Goal: Task Accomplishment & Management: Manage account settings

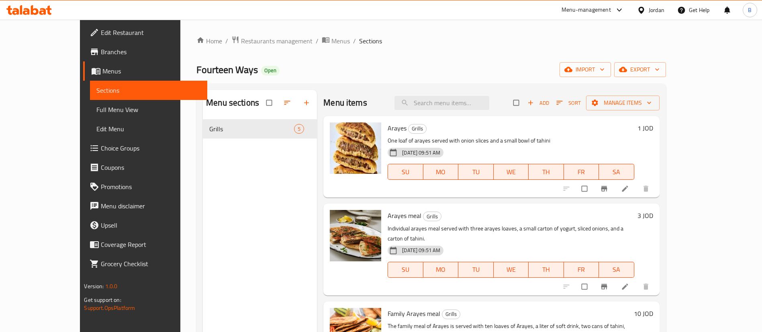
click at [36, 11] on icon at bounding box center [28, 10] width 45 height 10
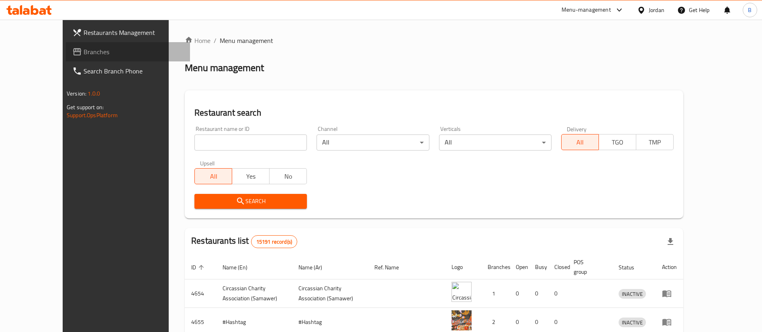
click at [84, 51] on span "Branches" at bounding box center [134, 52] width 100 height 10
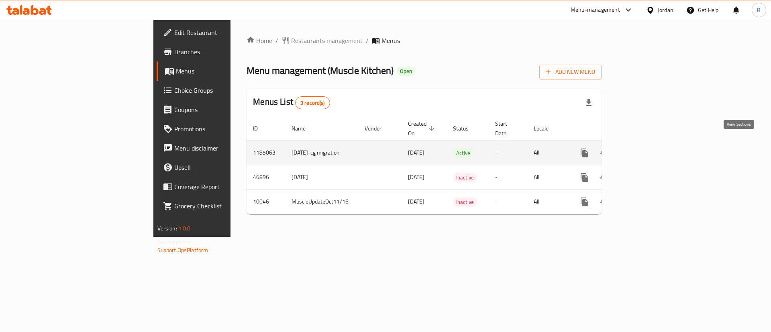
click at [653, 145] on link "enhanced table" at bounding box center [642, 152] width 19 height 19
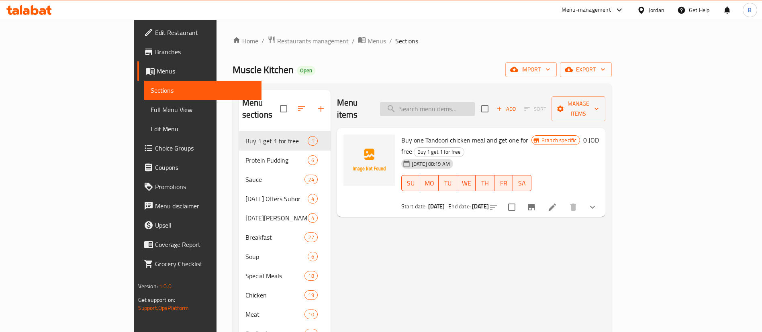
click at [470, 102] on input "search" at bounding box center [427, 109] width 95 height 14
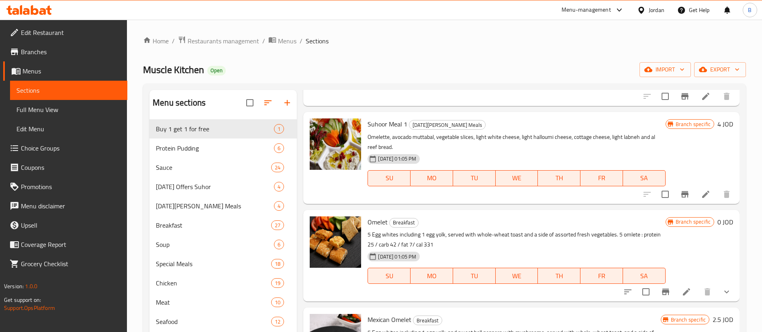
scroll to position [121, 0]
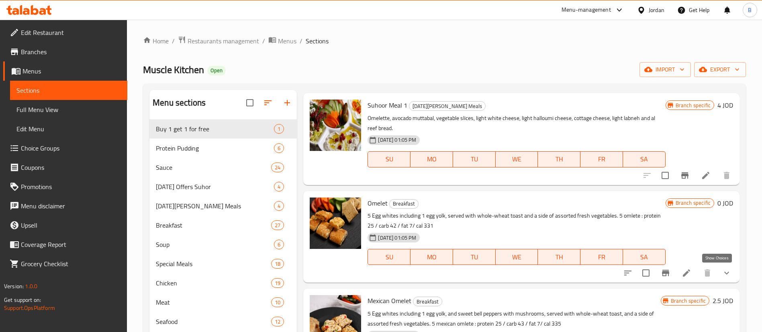
type input "omelet"
click at [722, 272] on icon "show more" at bounding box center [727, 273] width 10 height 10
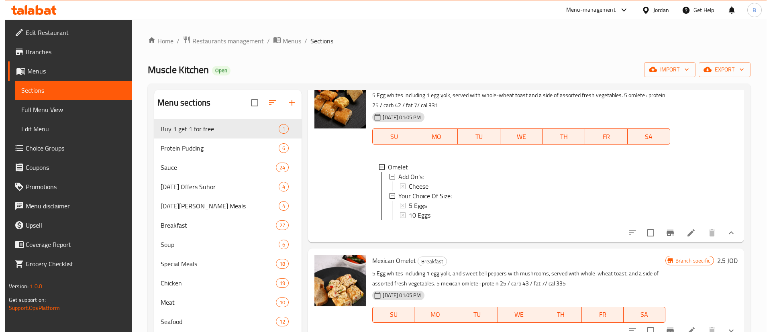
scroll to position [181, 0]
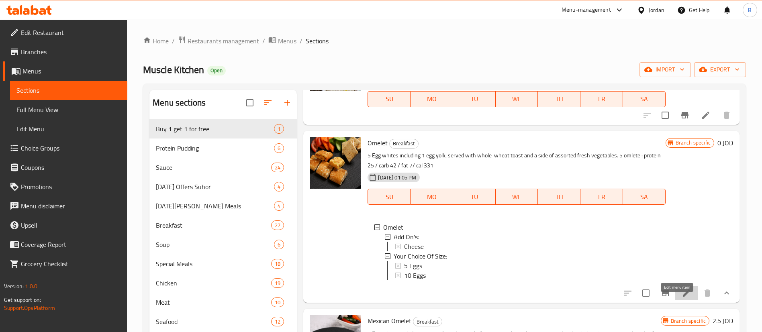
click at [682, 298] on icon at bounding box center [687, 293] width 10 height 10
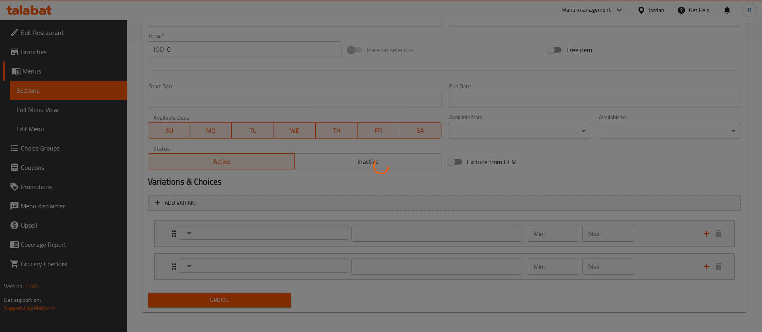
scroll to position [293, 0]
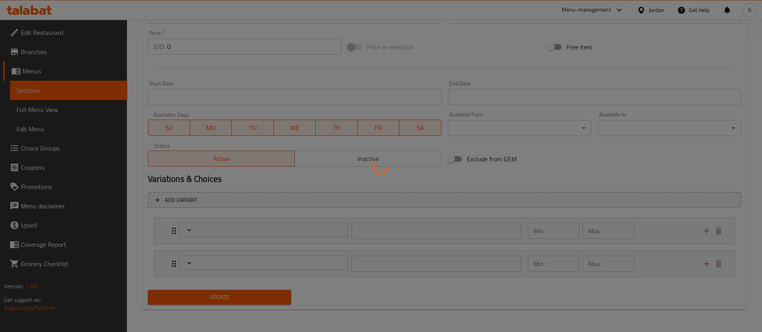
type input "الإضافات:"
type input "0"
type input "إختيارك من الحجم:"
type input "1"
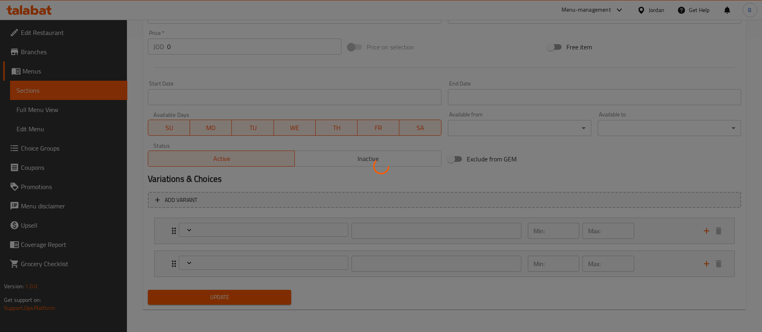
type input "1"
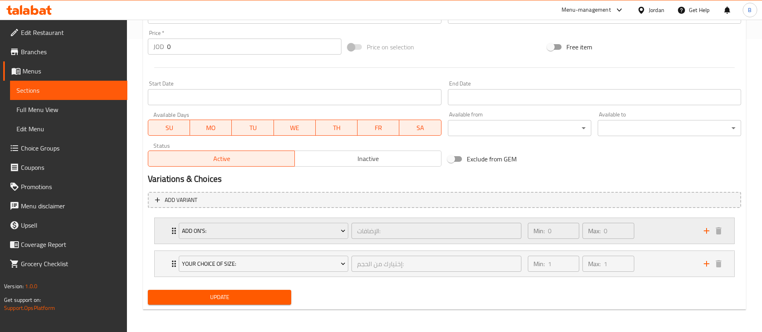
click at [657, 229] on div "Min: 0 ​ Max: 0 ​" at bounding box center [611, 231] width 176 height 26
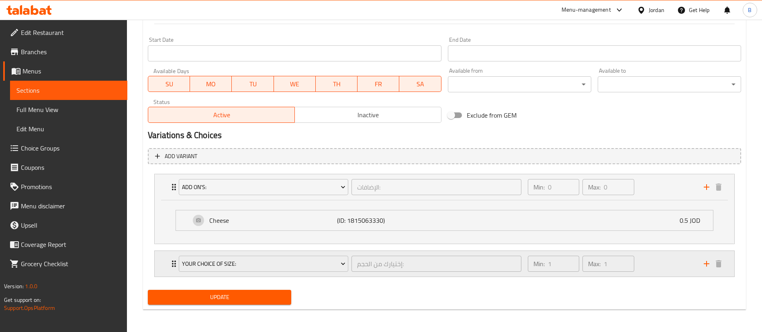
click at [655, 266] on div "Min: 1 ​ Max: 1 ​" at bounding box center [611, 264] width 176 height 26
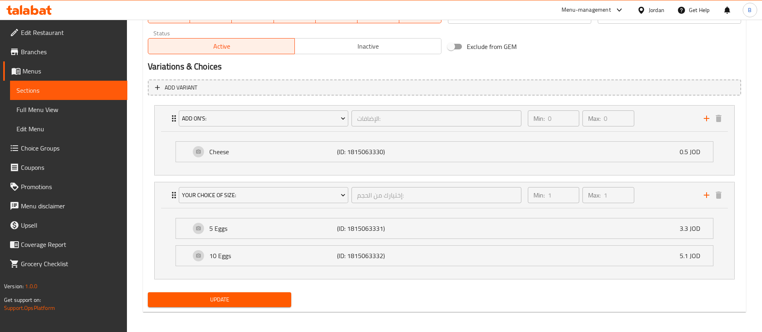
scroll to position [408, 0]
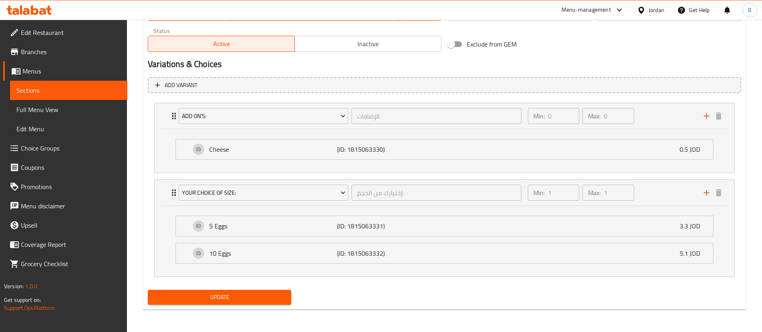
click at [61, 152] on span "Choice Groups" at bounding box center [71, 148] width 100 height 10
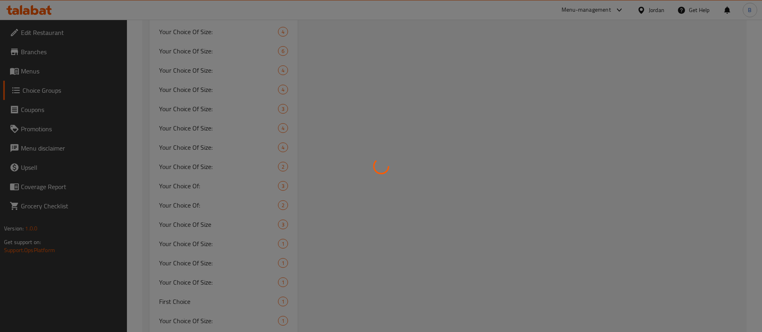
scroll to position [114, 0]
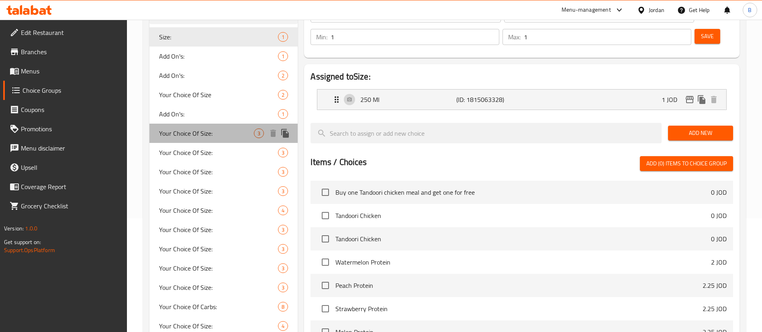
click at [217, 135] on span "Your Choice Of Size:" at bounding box center [206, 134] width 95 height 10
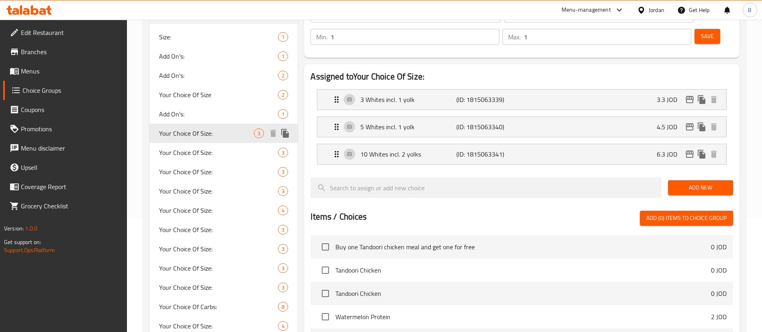
type input "Your Choice Of Size:"
type input "إختيارك من الحجم:"
click at [215, 155] on span "Your Choice Of Size:" at bounding box center [206, 153] width 95 height 10
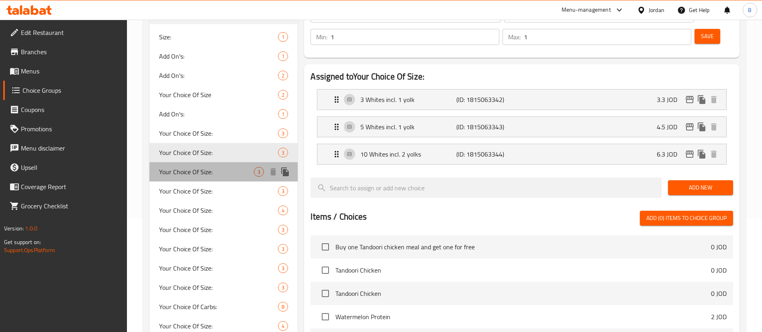
click at [213, 170] on span "Your Choice Of Size:" at bounding box center [206, 172] width 95 height 10
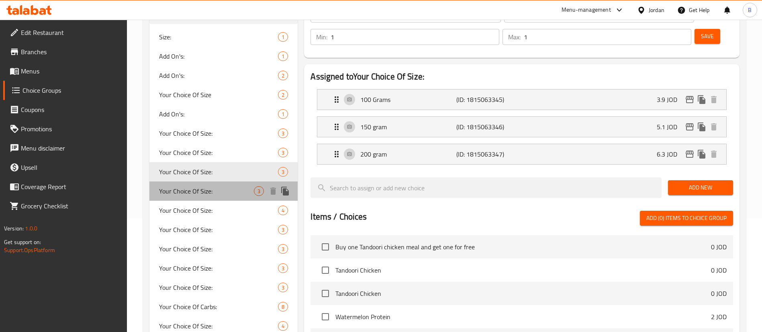
click at [211, 198] on div "Your Choice Of Size: 3" at bounding box center [223, 191] width 148 height 19
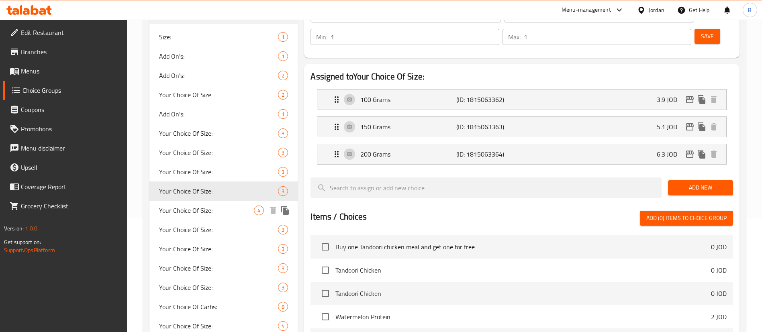
click at [215, 214] on span "Your Choice Of Size:" at bounding box center [206, 211] width 95 height 10
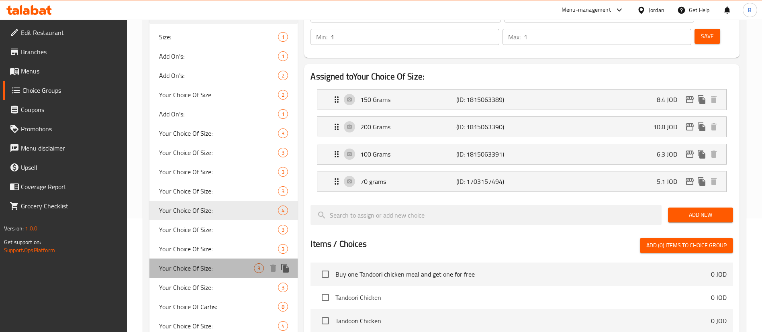
click at [224, 259] on div "Your Choice Of Size: 3" at bounding box center [223, 268] width 148 height 19
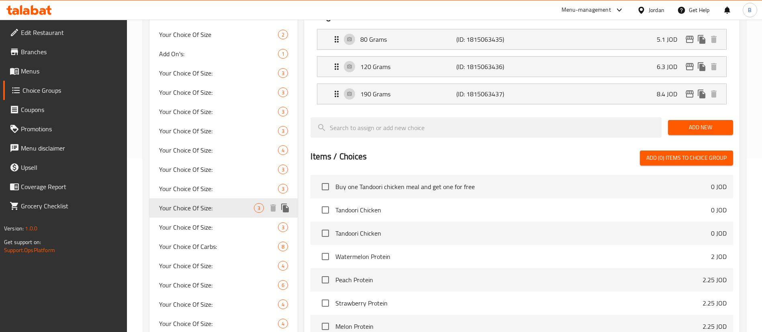
scroll to position [234, 0]
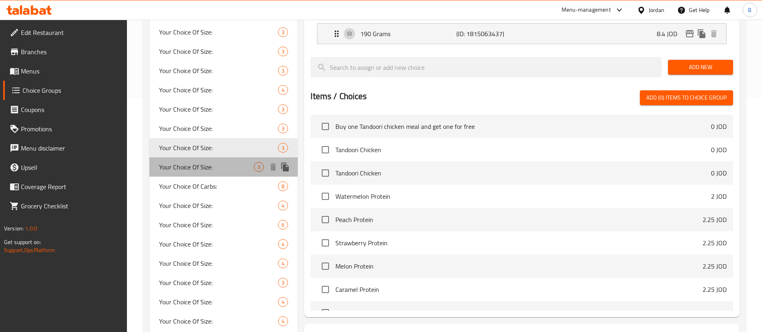
click at [226, 170] on span "Your Choice Of Size:" at bounding box center [206, 167] width 95 height 10
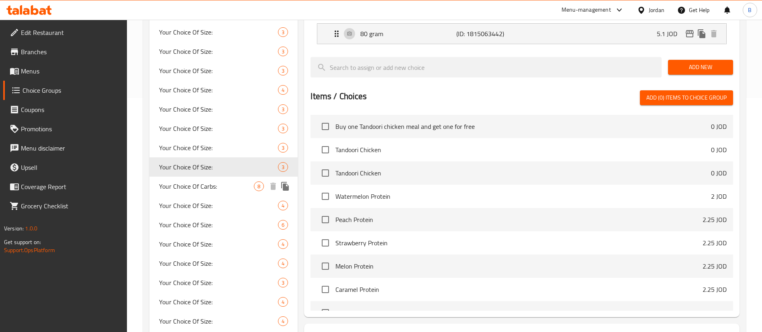
click at [224, 189] on span "Your Choice Of Carbs:" at bounding box center [206, 187] width 95 height 10
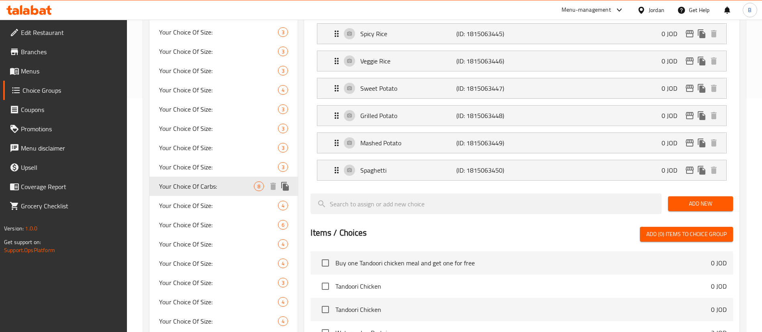
type input "Your Choice Of Carbs:"
type input "إختيارك من الكربوهيدرات:"
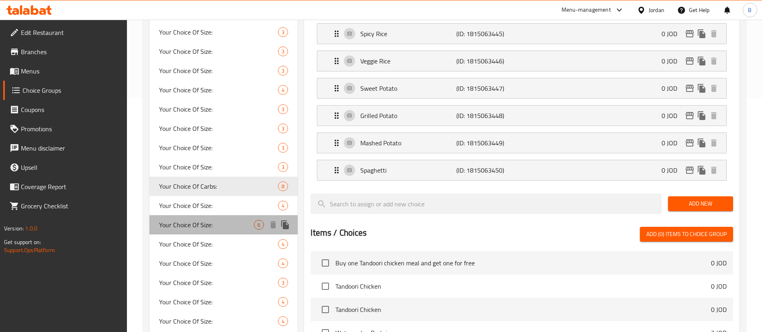
click at [227, 217] on div "Your Choice Of Size: 6" at bounding box center [223, 224] width 148 height 19
type input "Your Choice Of Size:"
type input "إختيارك من الحجم:"
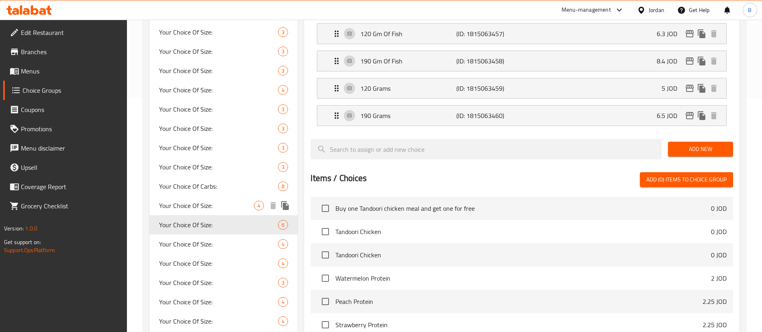
click at [228, 205] on span "Your Choice Of Size:" at bounding box center [206, 206] width 95 height 10
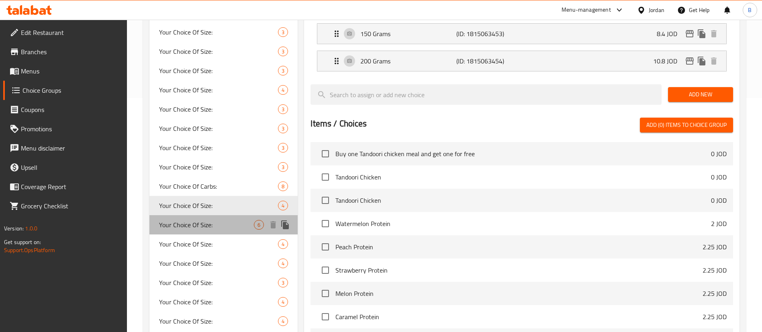
click at [230, 231] on div "Your Choice Of Size: 6" at bounding box center [223, 224] width 148 height 19
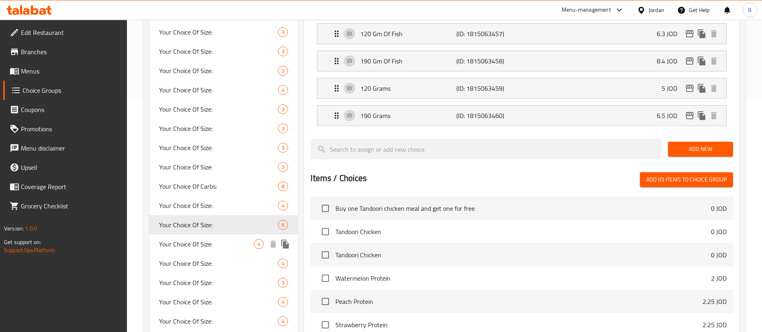
click at [218, 250] on div "Your Choice Of Size: 4" at bounding box center [223, 244] width 148 height 19
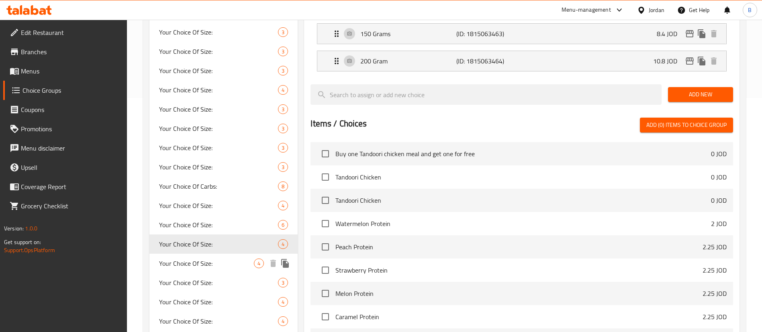
click at [219, 265] on span "Your Choice Of Size:" at bounding box center [206, 264] width 95 height 10
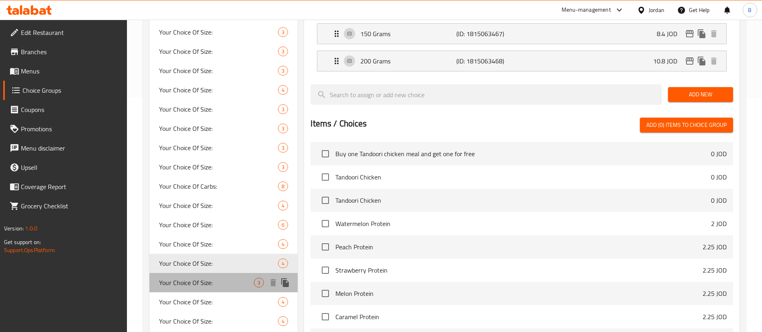
click at [223, 283] on span "Your Choice Of Size:" at bounding box center [206, 283] width 95 height 10
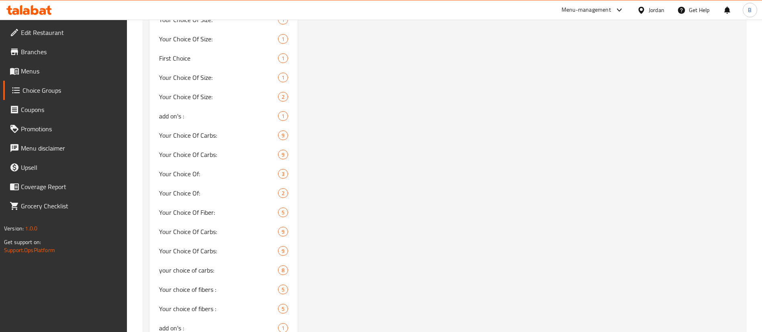
scroll to position [656, 0]
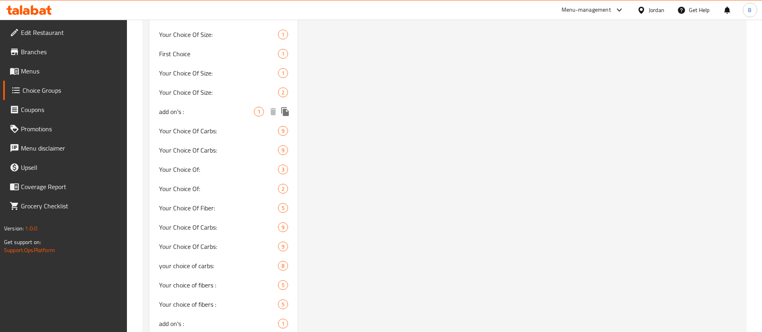
drag, startPoint x: 215, startPoint y: 88, endPoint x: 237, endPoint y: 104, distance: 26.7
click at [213, 86] on div "Your Choice Of Size: 2" at bounding box center [223, 92] width 148 height 19
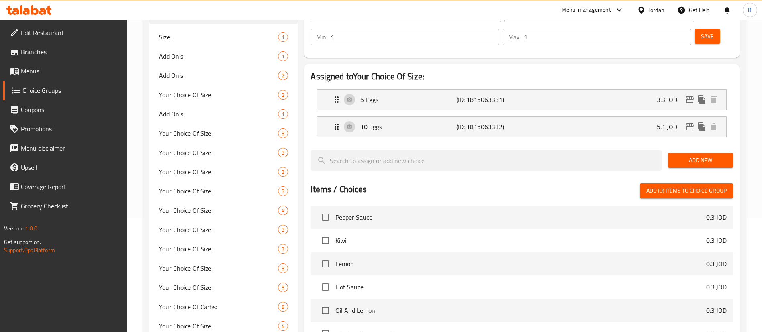
scroll to position [0, 0]
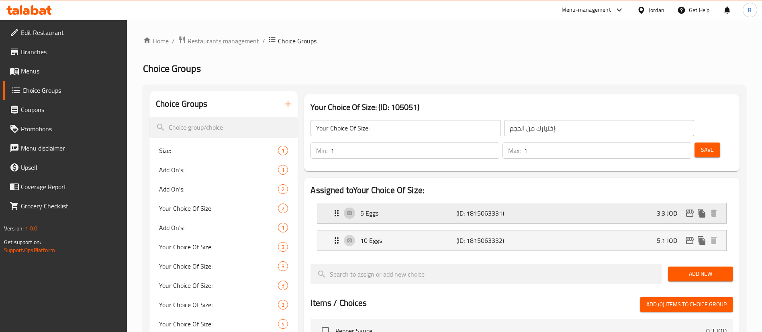
click at [540, 203] on div "5 Eggs (ID: 1815063331) 3.3 JOD" at bounding box center [524, 213] width 385 height 20
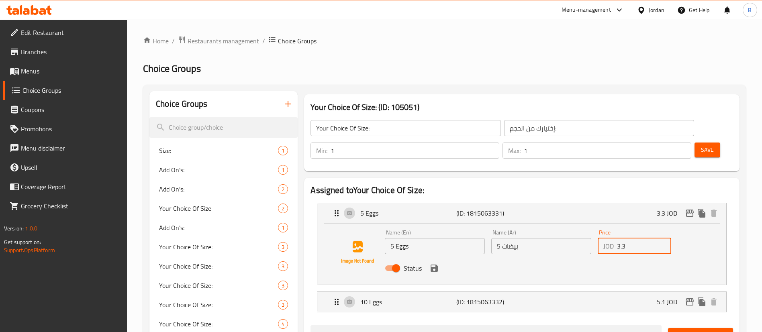
drag, startPoint x: 635, startPoint y: 227, endPoint x: 571, endPoint y: 223, distance: 64.0
click at [562, 227] on div "Name (En) 5 Eggs Name (En) Name (Ar) 5 بيضات Name (Ar) Price JOD 3.3 Price Stat…" at bounding box center [541, 253] width 319 height 53
click at [433, 265] on icon "save" at bounding box center [434, 268] width 7 height 7
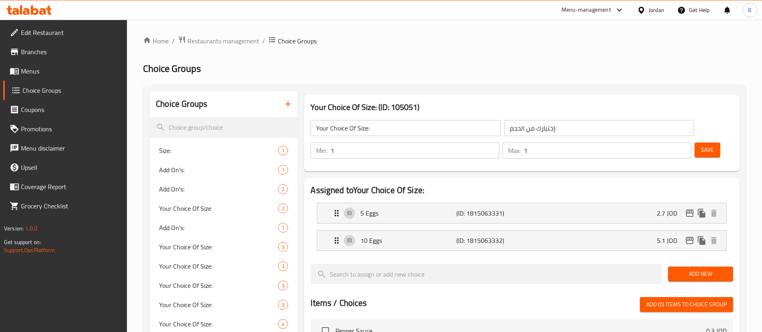
type input "2.7"
click at [701, 145] on span "Save" at bounding box center [707, 150] width 13 height 10
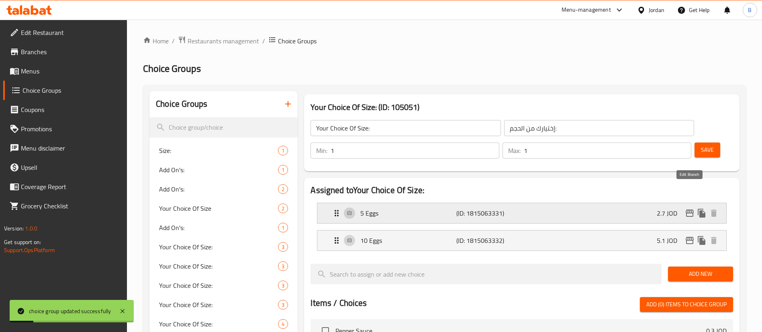
click at [687, 210] on icon "edit" at bounding box center [690, 213] width 8 height 7
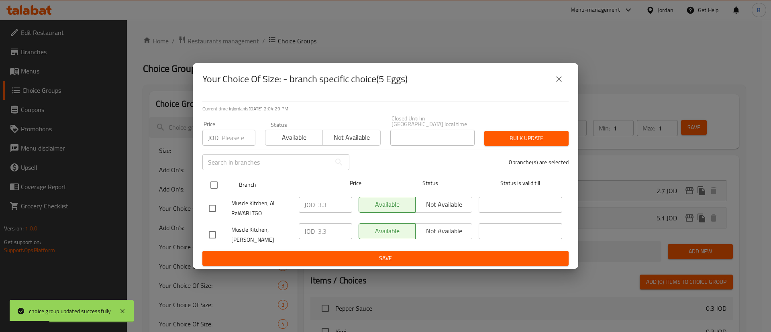
click at [216, 180] on input "checkbox" at bounding box center [214, 185] width 17 height 17
checkbox input "true"
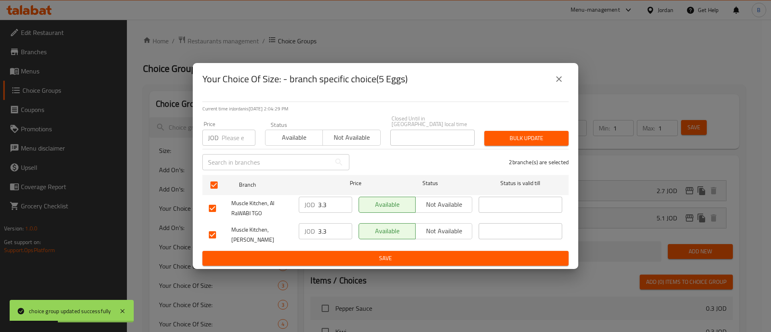
drag, startPoint x: 335, startPoint y: 200, endPoint x: 250, endPoint y: 207, distance: 85.8
click at [250, 207] on div "Muscle Kitchen, Al RaWABI TGO JOD 3.3 ​ Available Not available ​" at bounding box center [386, 209] width 360 height 30
type input "2.7"
drag, startPoint x: 334, startPoint y: 230, endPoint x: 299, endPoint y: 230, distance: 35.0
click at [299, 230] on div "JOD 3.3 ​" at bounding box center [325, 231] width 53 height 16
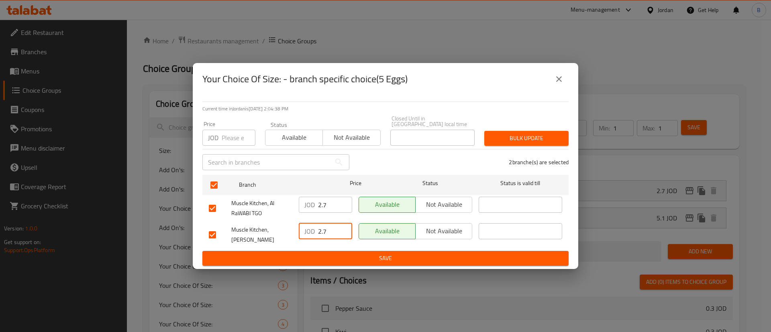
type input "2.7"
click at [392, 255] on span "Save" at bounding box center [386, 259] width 354 height 10
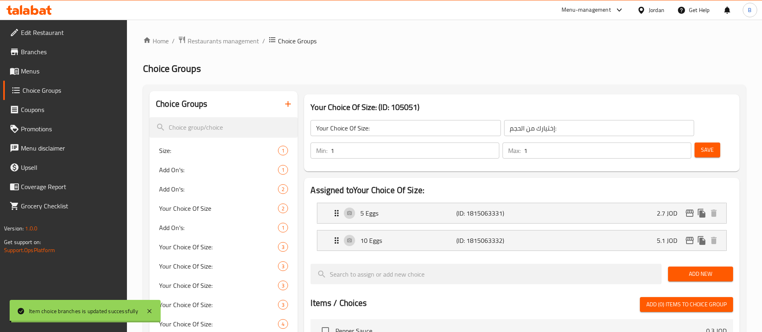
click at [701, 145] on span "Save" at bounding box center [707, 150] width 13 height 10
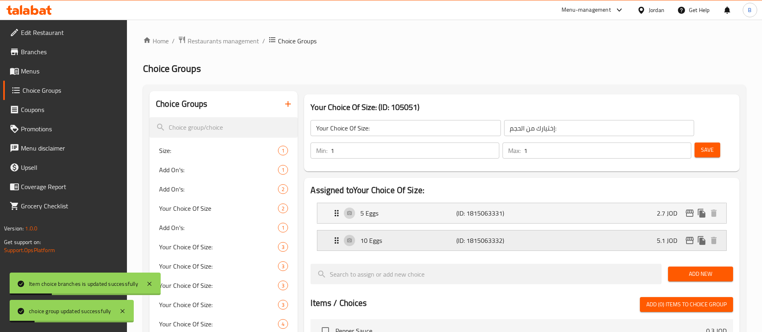
click at [597, 231] on div "10 Eggs (ID: 1815063332) 5.1 JOD" at bounding box center [524, 241] width 385 height 20
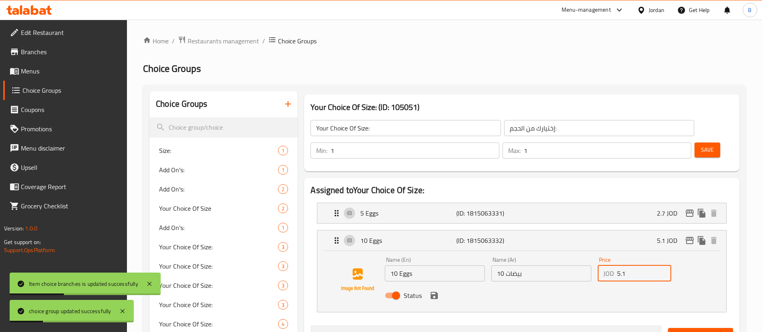
drag, startPoint x: 650, startPoint y: 252, endPoint x: 524, endPoint y: 239, distance: 127.2
click at [528, 254] on div "Name (En) 10 Eggs Name (En) Name (Ar) 10 بيضات Name (Ar) Price JOD 5.1 Price St…" at bounding box center [541, 280] width 319 height 53
click at [432, 292] on icon "save" at bounding box center [434, 295] width 7 height 7
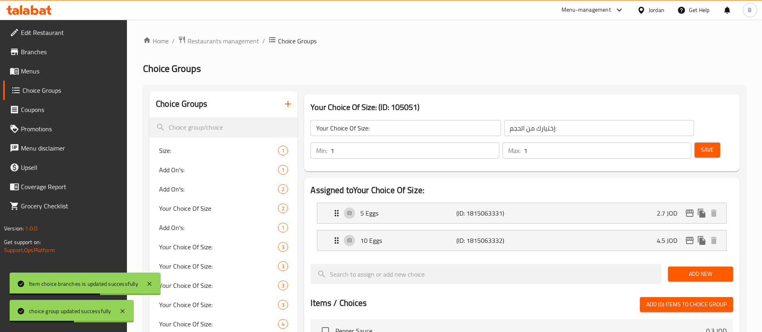
type input "4.5"
click at [695, 143] on button "Save" at bounding box center [708, 150] width 26 height 15
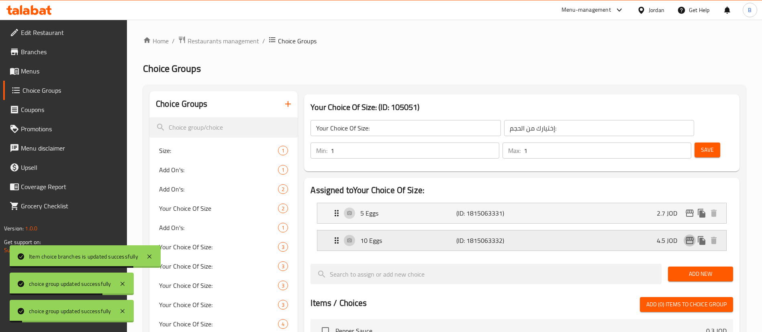
click at [689, 237] on icon "edit" at bounding box center [690, 240] width 8 height 7
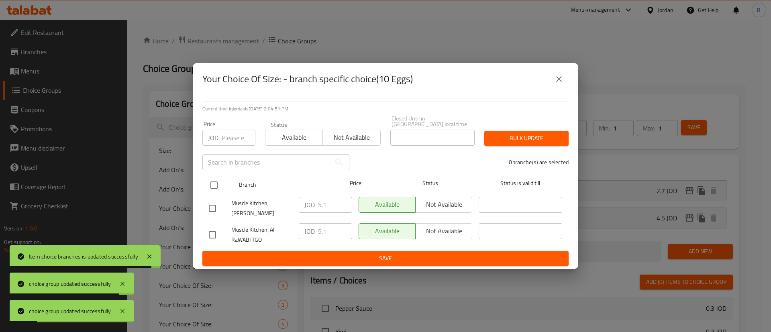
click at [218, 185] on input "checkbox" at bounding box center [214, 185] width 17 height 17
checkbox input "true"
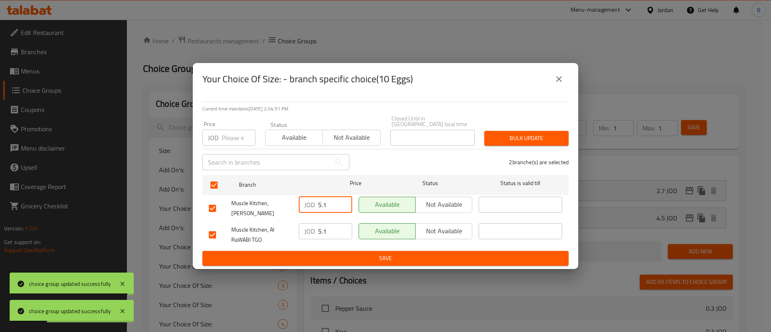
drag, startPoint x: 324, startPoint y: 204, endPoint x: 262, endPoint y: 198, distance: 62.6
click at [264, 198] on div "Muscle Kitchen, [PERSON_NAME] JOD 5.1 ​ Available Not available ​" at bounding box center [386, 209] width 360 height 30
type input "3"
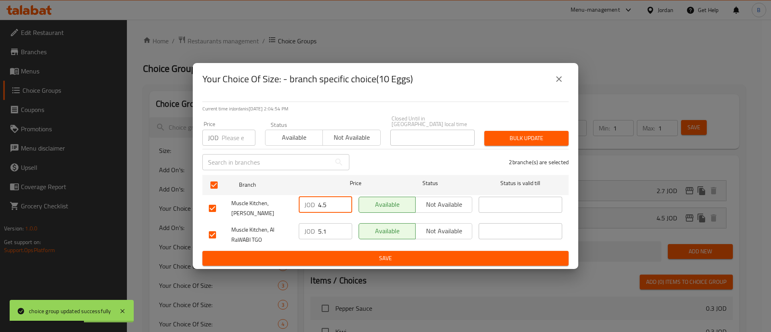
drag, startPoint x: 329, startPoint y: 206, endPoint x: 288, endPoint y: 205, distance: 41.0
click at [290, 205] on div "Muscle Kitchen, Al RaWABI JOD 4.5 ​ Available Not available ​" at bounding box center [386, 209] width 360 height 30
type input "4.5"
drag, startPoint x: 327, startPoint y: 224, endPoint x: 270, endPoint y: 225, distance: 57.5
click at [280, 224] on div "Muscle Kitchen, Al RaWABI TGO JOD 5.1 ​ Available Not available ​" at bounding box center [386, 235] width 360 height 30
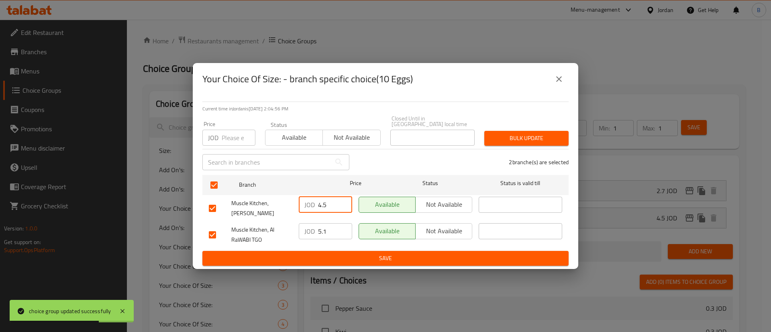
paste input "4.5"
type input "4.5"
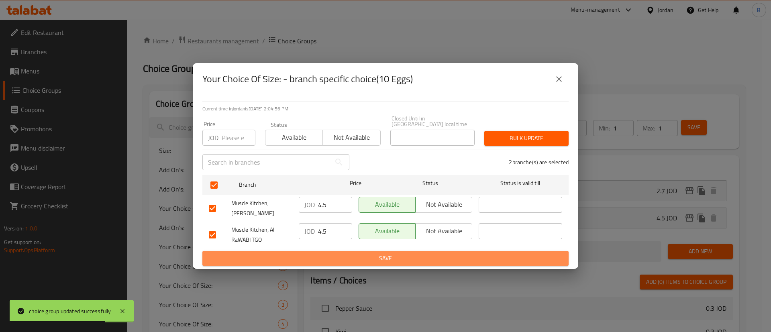
click at [321, 256] on span "Save" at bounding box center [386, 259] width 354 height 10
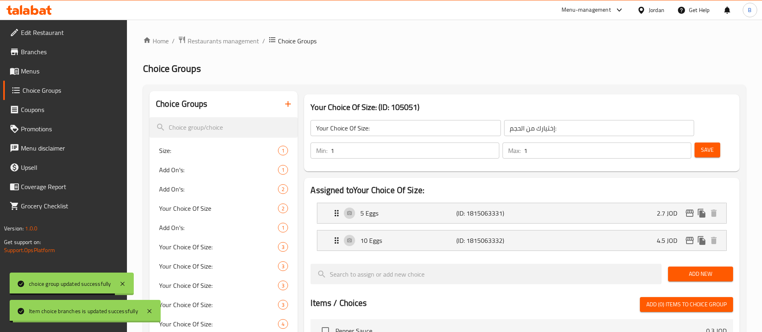
click at [695, 143] on button "Save" at bounding box center [708, 150] width 26 height 15
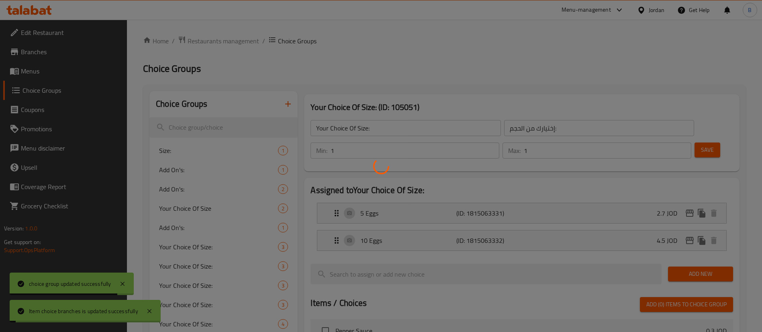
click at [696, 121] on div at bounding box center [381, 166] width 762 height 332
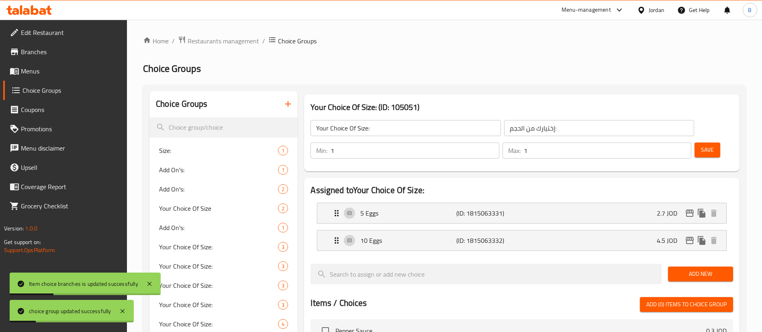
click at [26, 77] on link "Menus" at bounding box center [65, 70] width 124 height 19
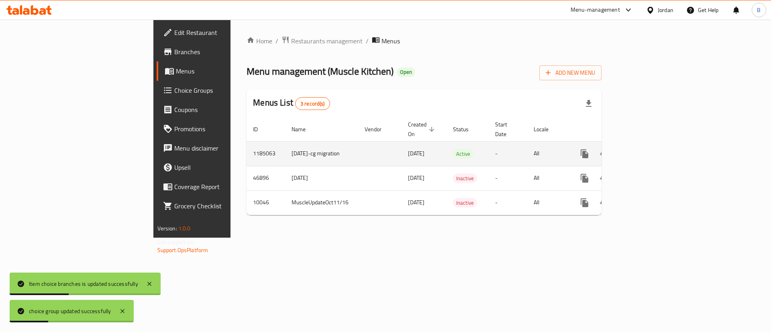
click at [653, 149] on link "enhanced table" at bounding box center [642, 153] width 19 height 19
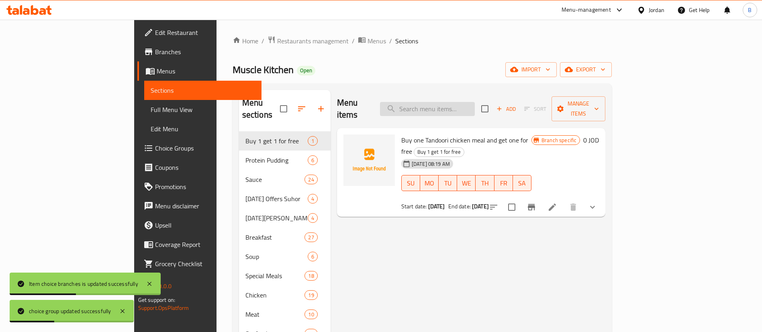
click at [475, 103] on input "search" at bounding box center [427, 109] width 95 height 14
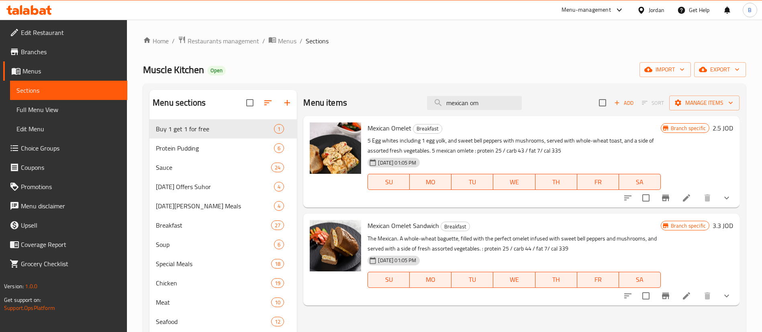
type input "mexican om"
click at [684, 191] on li at bounding box center [686, 198] width 23 height 14
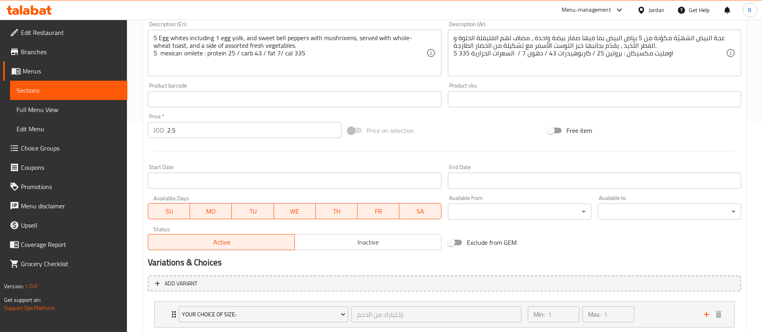
scroll to position [293, 0]
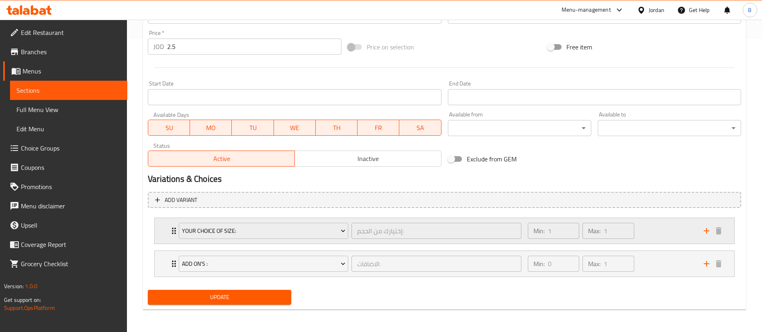
click at [666, 231] on div "Min: 1 ​ Max: 1 ​" at bounding box center [611, 231] width 176 height 26
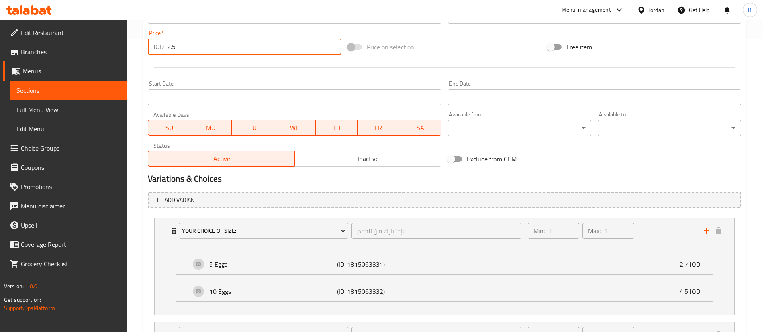
drag, startPoint x: 194, startPoint y: 48, endPoint x: 110, endPoint y: 42, distance: 84.2
click at [112, 42] on div "Edit Restaurant Branches Menus Sections Full Menu View Edit Menu Choice Groups …" at bounding box center [381, 64] width 762 height 677
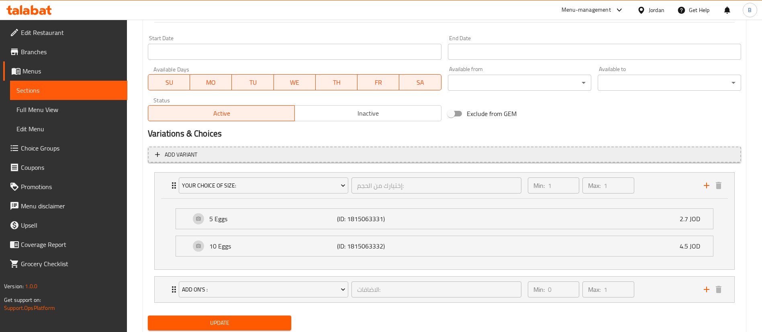
scroll to position [364, 0]
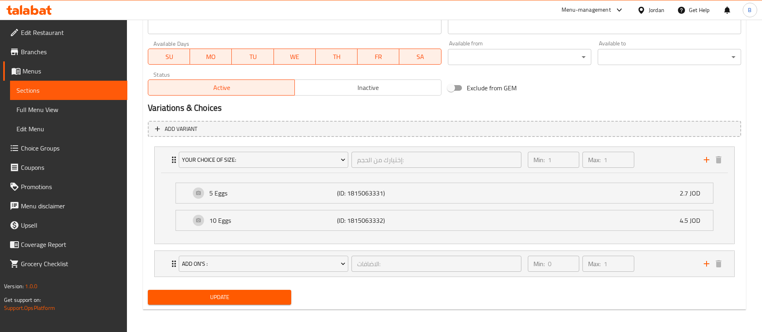
type input "0"
click at [229, 293] on span "Update" at bounding box center [219, 298] width 131 height 10
click at [72, 153] on span "Choice Groups" at bounding box center [71, 148] width 100 height 10
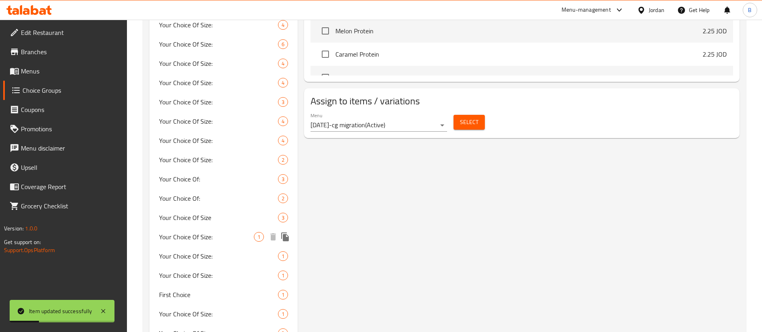
scroll to position [536, 0]
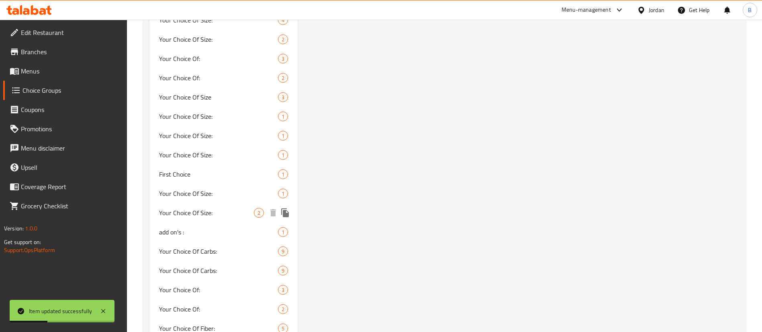
click at [206, 209] on span "Your Choice Of Size:" at bounding box center [206, 213] width 95 height 10
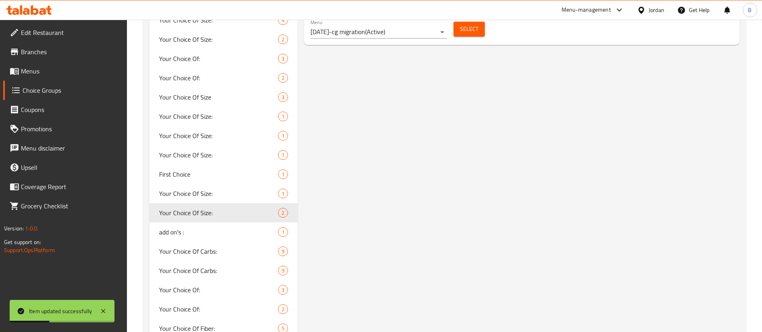
type input "Your Choice Of Size:"
type input "إختيارك من الحجم:"
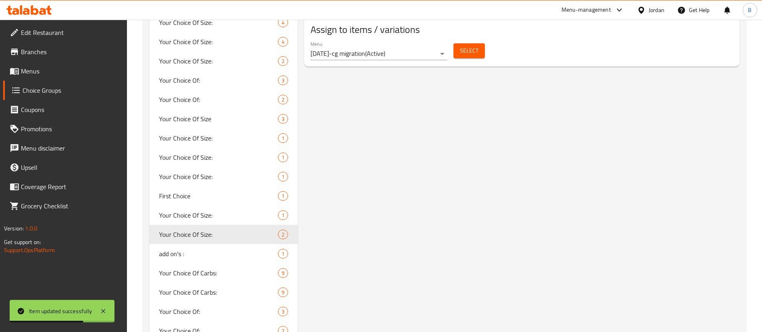
scroll to position [596, 0]
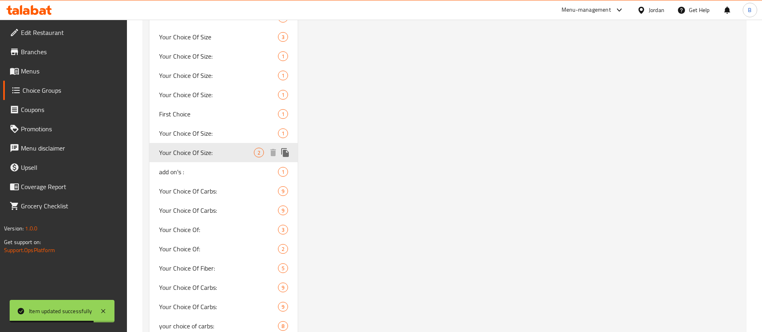
click at [283, 148] on icon "duplicate" at bounding box center [285, 152] width 8 height 9
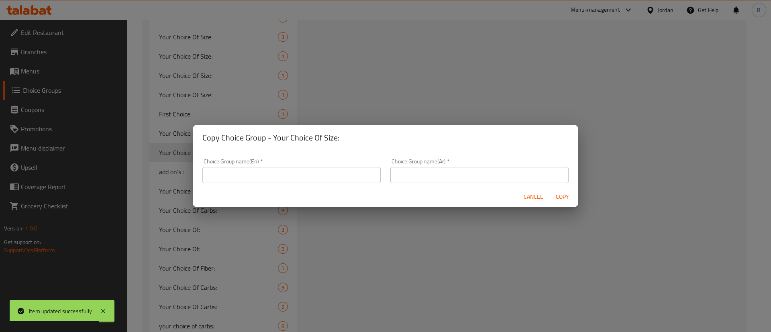
click at [321, 176] on input "text" at bounding box center [292, 175] width 178 height 16
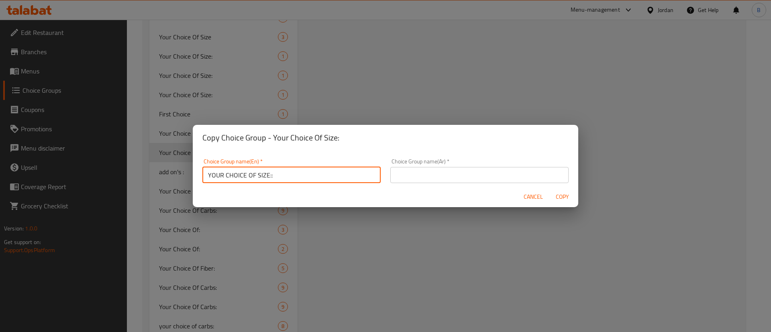
type input "YOUR CHOICE OF SIZE::"
click at [421, 178] on input "text" at bounding box center [480, 175] width 178 height 16
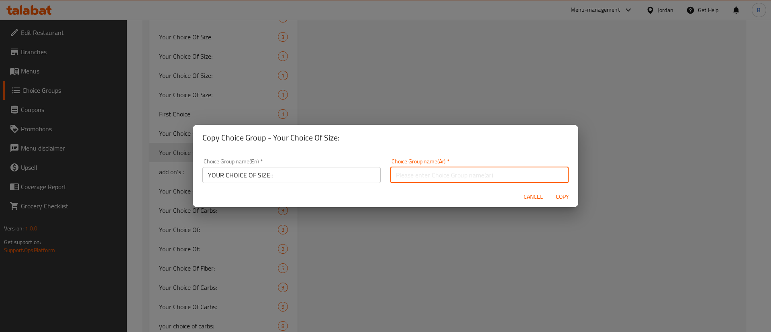
type input "اختيارك للحجم"
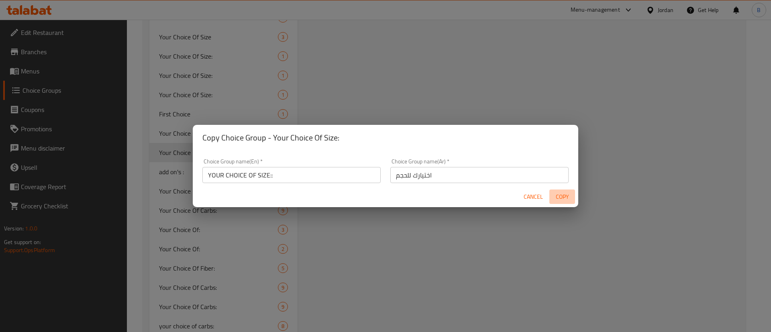
click at [560, 198] on span "Copy" at bounding box center [562, 197] width 19 height 10
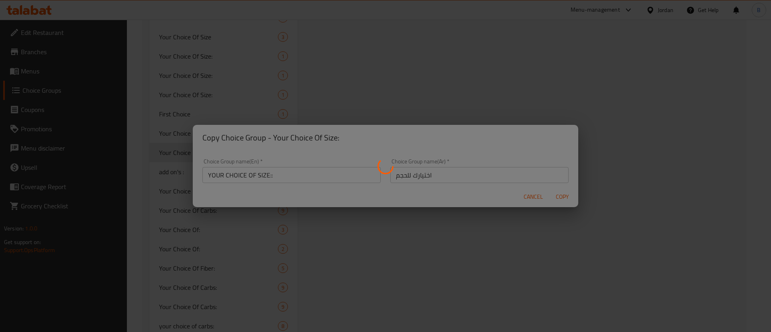
type input "YOUR CHOICE OF SIZE::"
type input "اختيارك للحجم"
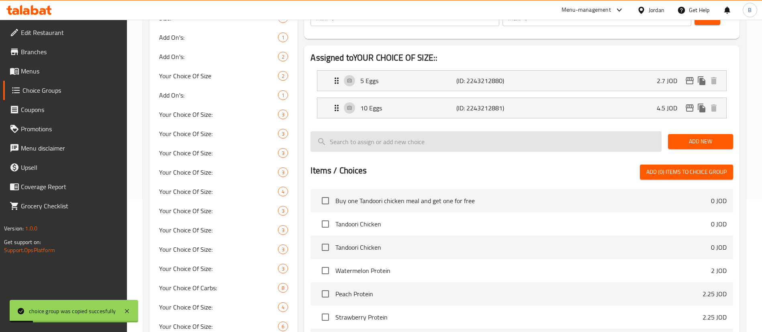
scroll to position [114, 0]
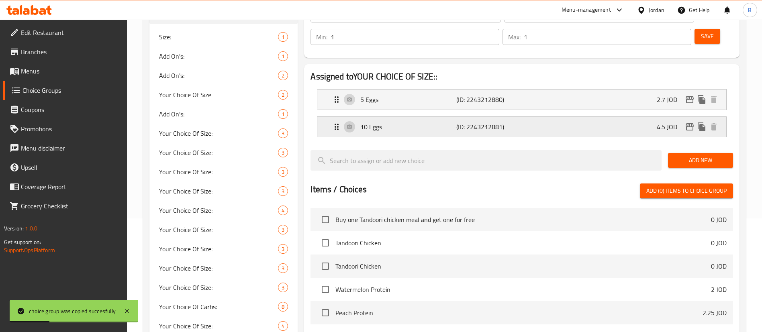
click at [579, 117] on div "10 Eggs (ID: 2243212881) 4.5 JOD" at bounding box center [524, 127] width 385 height 20
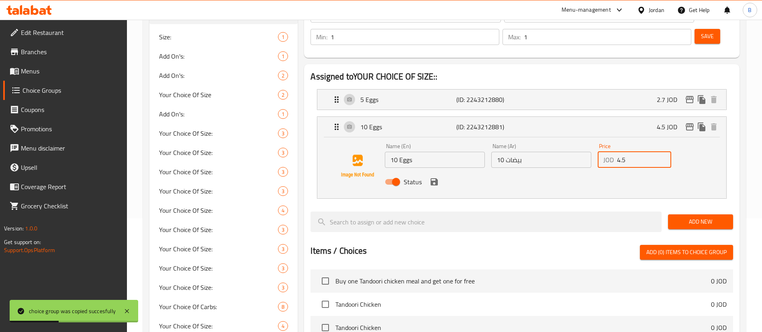
drag, startPoint x: 628, startPoint y: 135, endPoint x: 429, endPoint y: 134, distance: 198.5
click at [442, 140] on div "Name (En) 10 Eggs Name (En) Name (Ar) 10 بيضات Name (Ar) Price JOD 4.5 Price St…" at bounding box center [541, 166] width 319 height 53
click at [433, 178] on icon "save" at bounding box center [434, 181] width 7 height 7
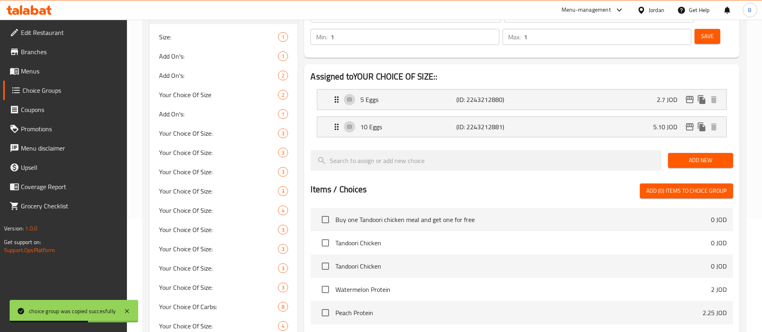
type input "5.10"
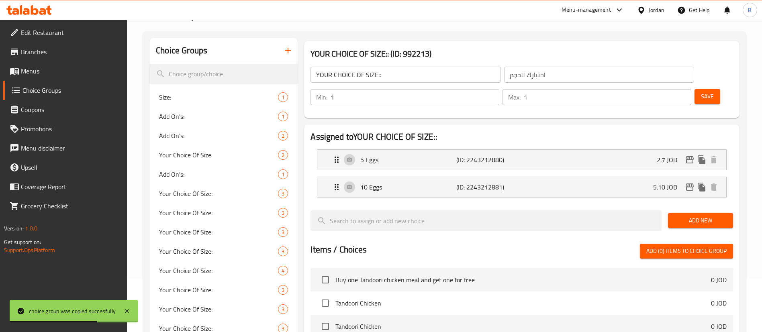
click at [701, 92] on span "Save" at bounding box center [707, 97] width 13 height 10
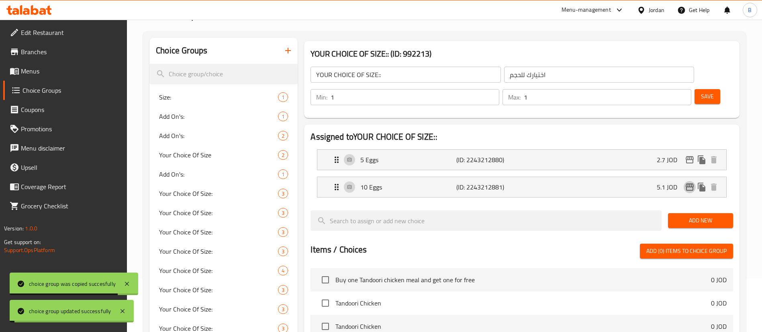
click at [690, 182] on icon "edit" at bounding box center [690, 187] width 10 height 10
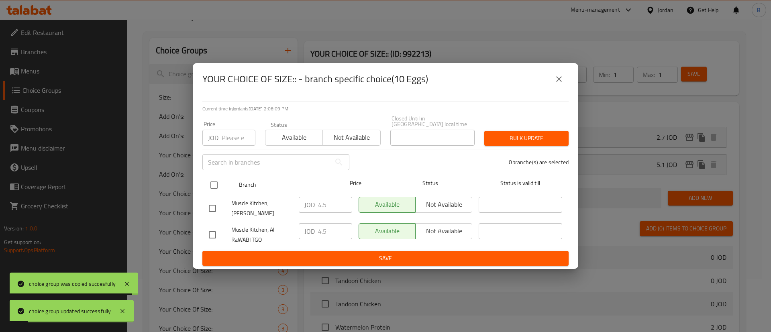
click at [214, 181] on input "checkbox" at bounding box center [214, 185] width 17 height 17
checkbox input "true"
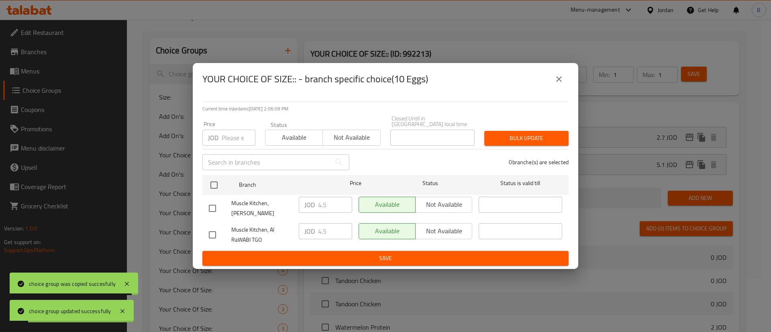
checkbox input "true"
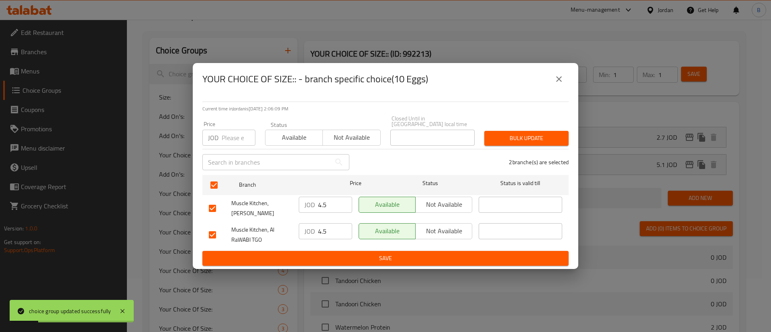
drag, startPoint x: 282, startPoint y: 196, endPoint x: 264, endPoint y: 196, distance: 18.1
click at [265, 196] on div "Muscle Kitchen, Al RaWABI JOD 4.5 ​ Available Not available ​" at bounding box center [386, 209] width 360 height 30
drag, startPoint x: 331, startPoint y: 197, endPoint x: 270, endPoint y: 198, distance: 60.3
click at [274, 198] on div "Muscle Kitchen, [PERSON_NAME] JOD 5.10 ​ Available Not available ​" at bounding box center [386, 209] width 360 height 30
type input "5.10"
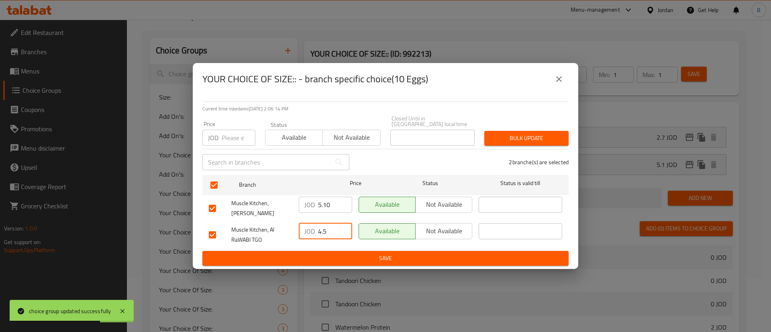
drag, startPoint x: 332, startPoint y: 233, endPoint x: 278, endPoint y: 228, distance: 54.1
click at [289, 226] on div "Muscle Kitchen, Al RaWABI TGO JOD 4.5 ​ Available Not available ​" at bounding box center [386, 235] width 360 height 30
paste input "5.10"
type input "5.10"
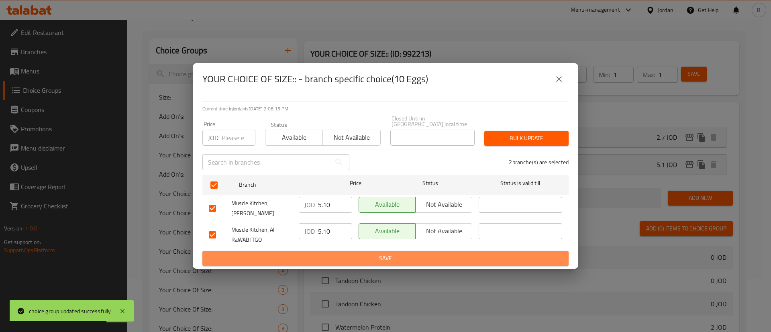
click at [327, 259] on span "Save" at bounding box center [386, 259] width 354 height 10
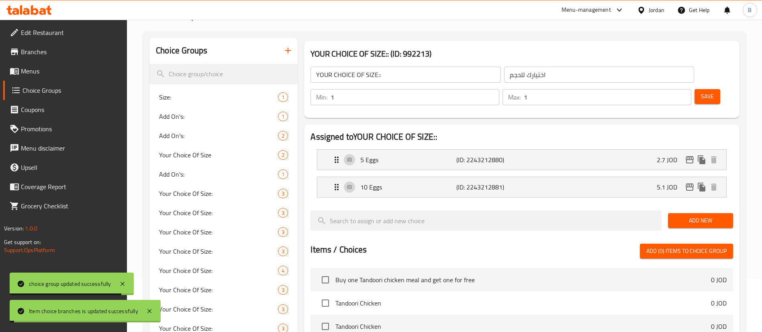
click at [701, 92] on span "Save" at bounding box center [707, 97] width 13 height 10
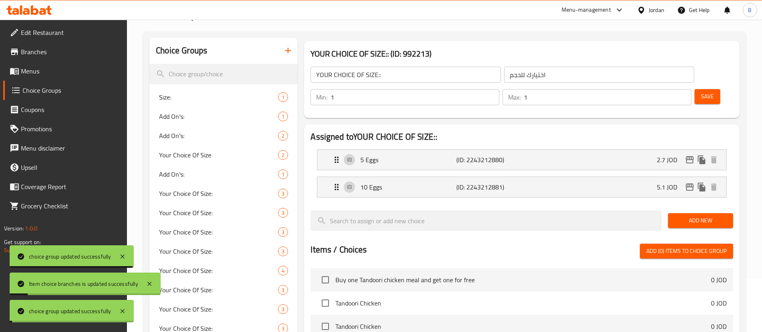
click at [31, 74] on span "Menus" at bounding box center [71, 71] width 100 height 10
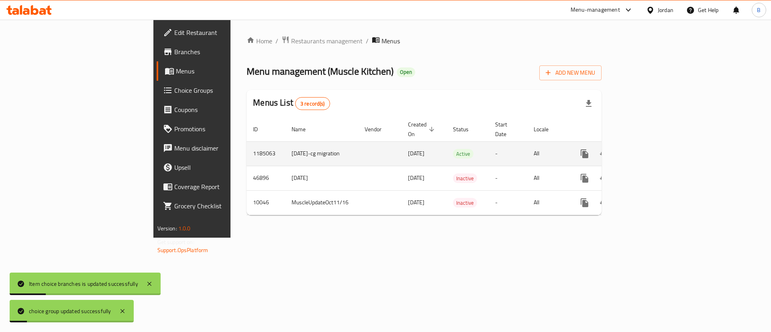
click at [653, 144] on link "enhanced table" at bounding box center [642, 153] width 19 height 19
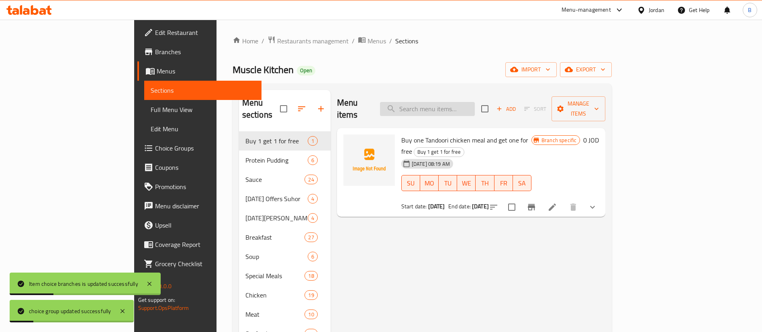
click at [475, 102] on input "search" at bounding box center [427, 109] width 95 height 14
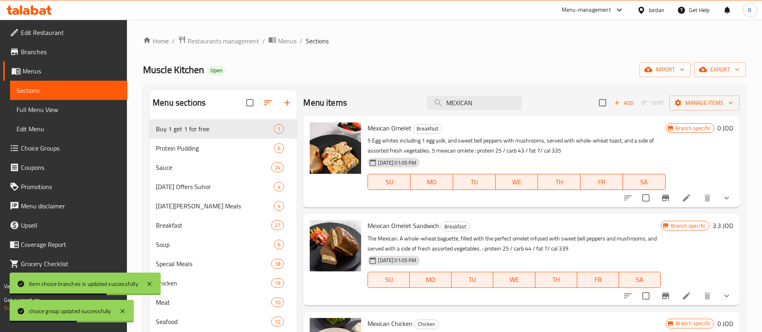
type input "MEXICAN"
click at [687, 198] on li at bounding box center [686, 198] width 23 height 14
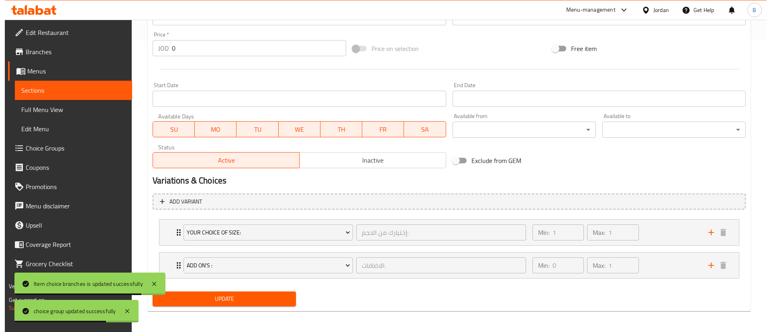
scroll to position [293, 0]
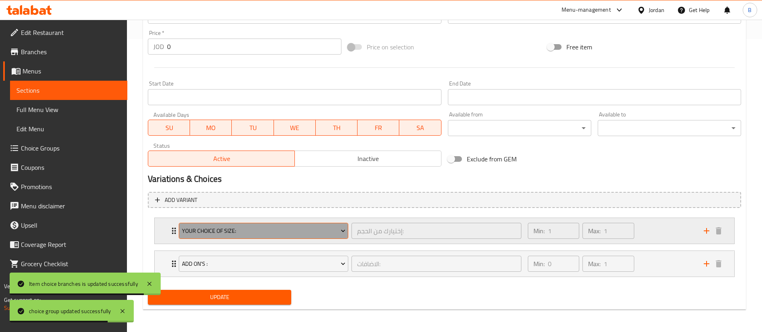
click at [253, 234] on span "Your Choice Of Size:" at bounding box center [264, 231] width 164 height 10
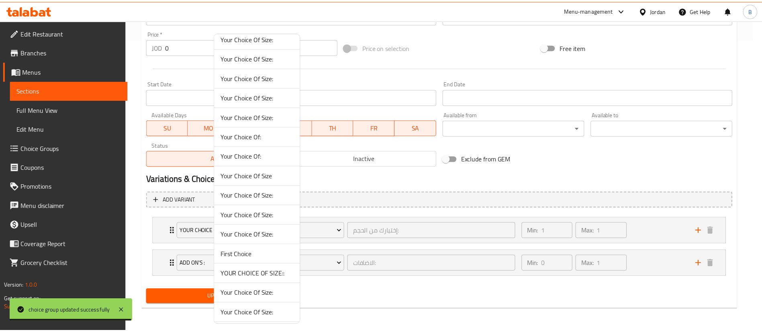
scroll to position [482, 0]
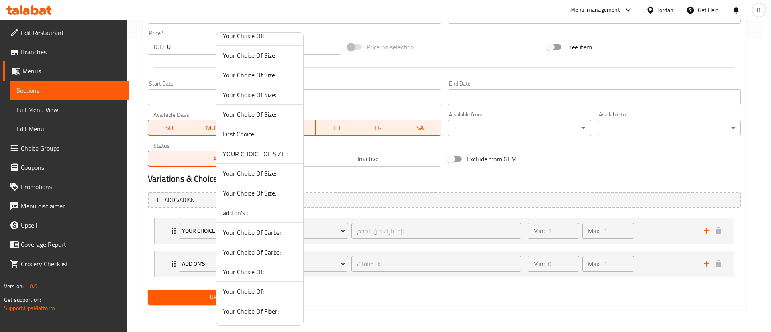
click at [271, 156] on span "YOUR CHOICE OF SIZE::" at bounding box center [260, 154] width 74 height 10
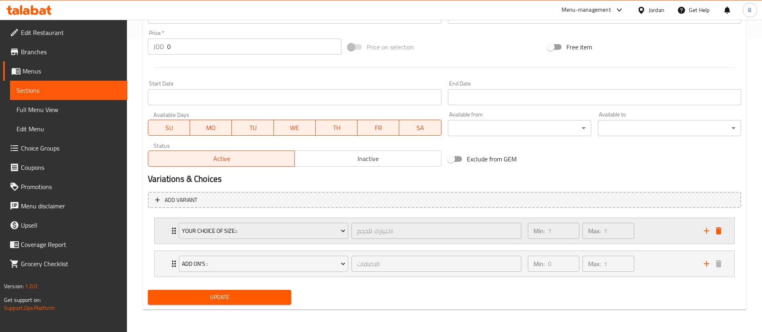
click at [672, 225] on div "Min: 1 ​ Max: 1 ​" at bounding box center [611, 231] width 176 height 26
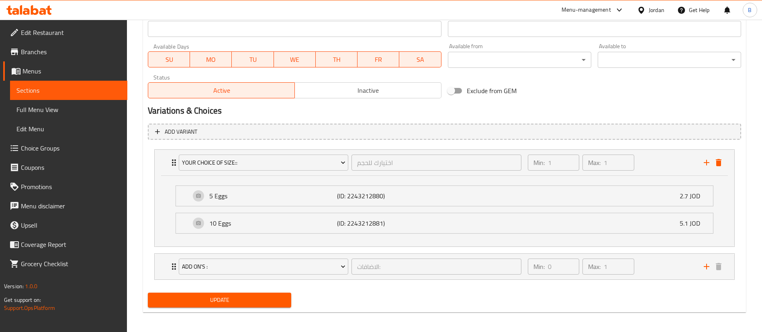
scroll to position [364, 0]
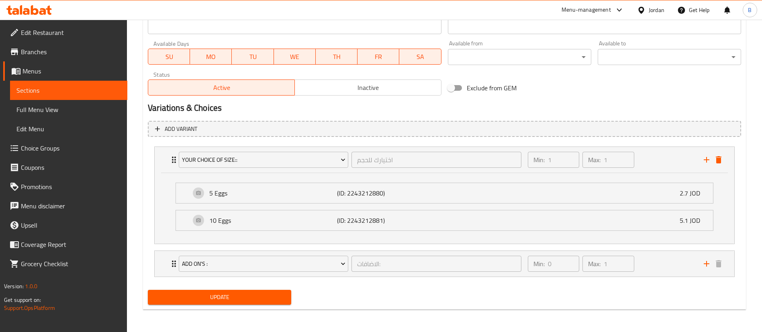
click at [250, 288] on div "Update" at bounding box center [220, 297] width 150 height 21
click at [276, 303] on button "Update" at bounding box center [219, 297] width 143 height 15
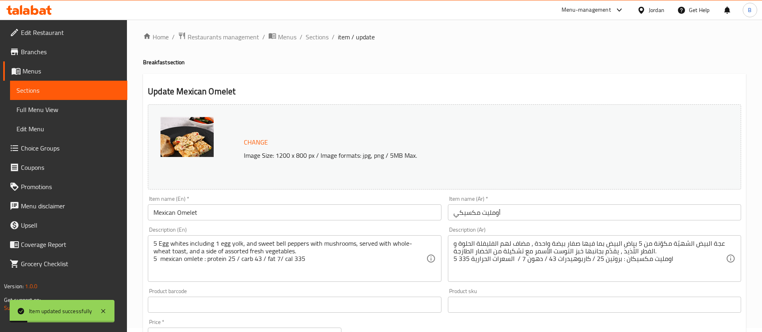
scroll to position [0, 0]
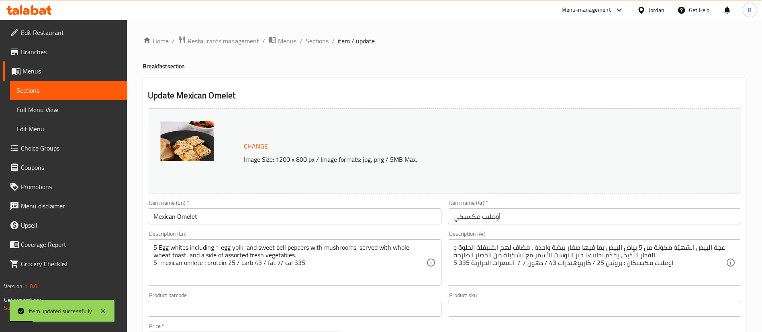
click at [307, 40] on span "Sections" at bounding box center [317, 41] width 23 height 10
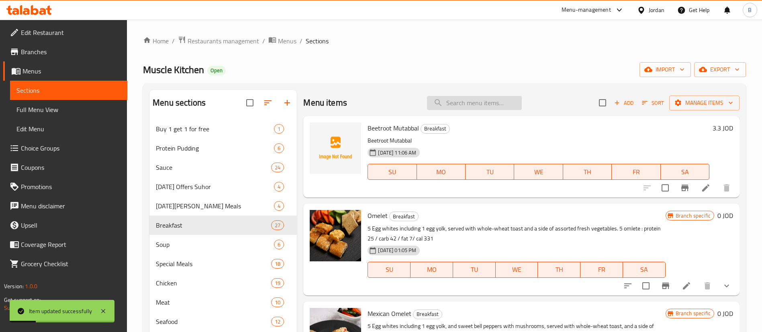
click at [452, 110] on input "search" at bounding box center [474, 103] width 95 height 14
type input "E"
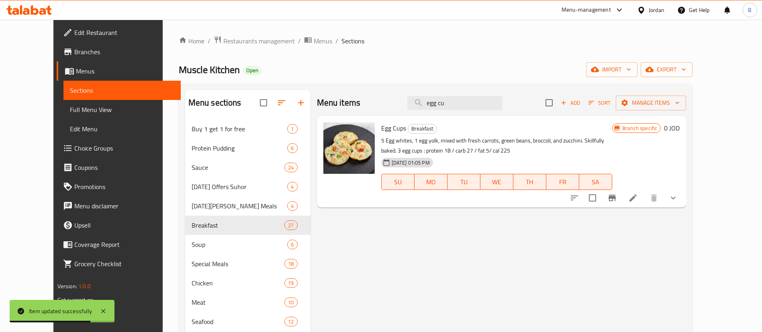
type input "egg cu"
click at [637, 198] on icon at bounding box center [633, 197] width 7 height 7
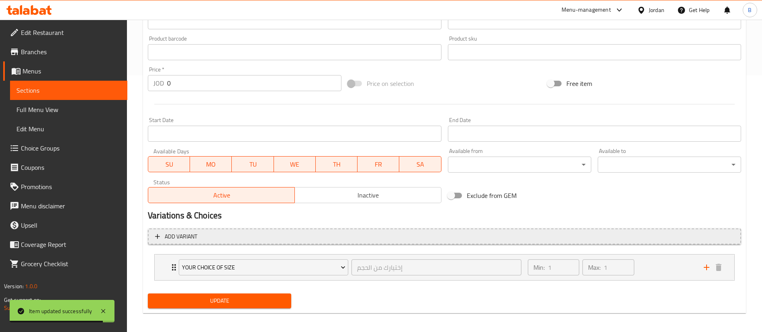
scroll to position [260, 0]
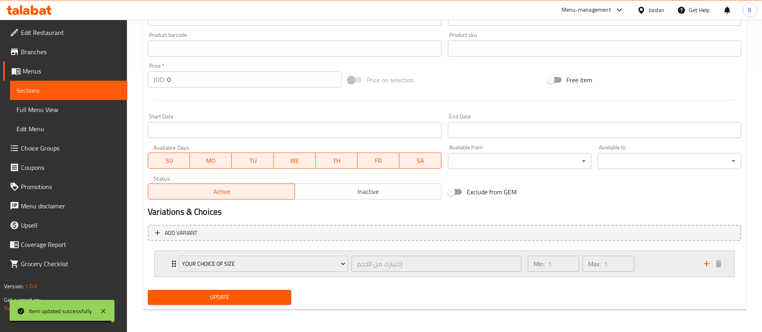
click at [676, 266] on div "Min: 1 ​ Max: 1 ​" at bounding box center [611, 264] width 176 height 26
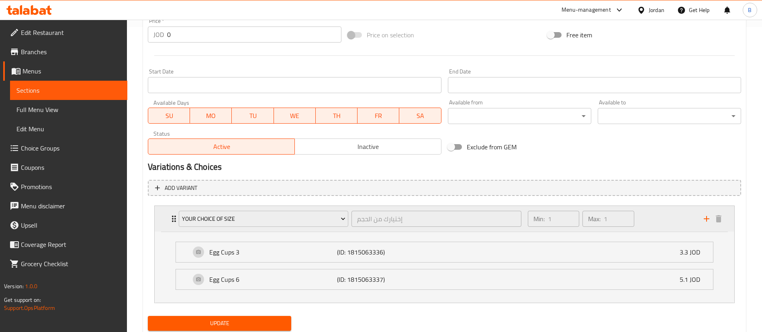
scroll to position [331, 0]
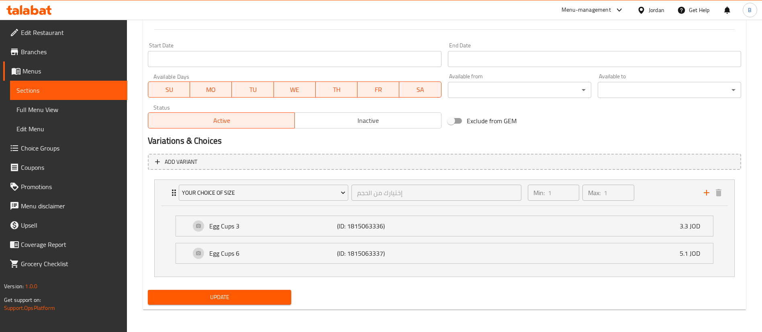
click at [65, 154] on link "Choice Groups" at bounding box center [65, 148] width 124 height 19
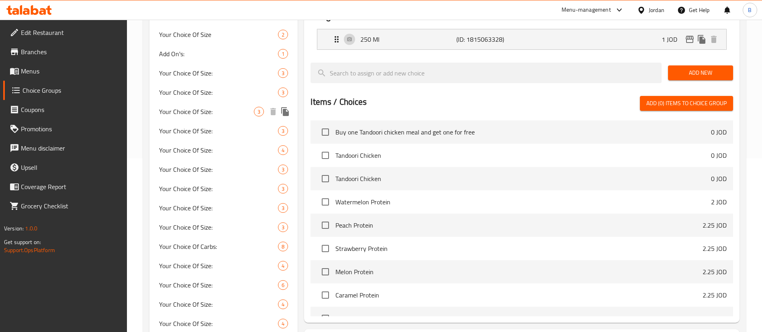
scroll to position [114, 0]
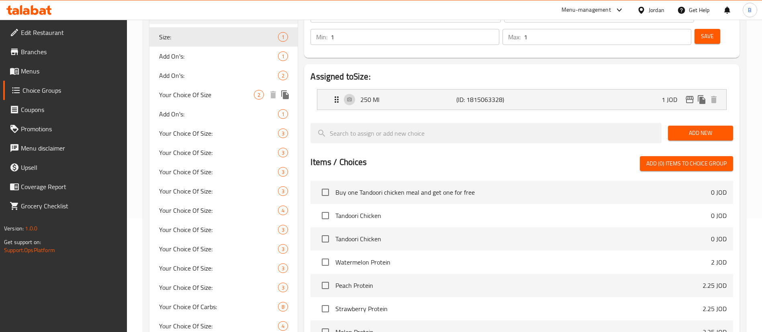
click at [192, 93] on span "Your Choice Of Size" at bounding box center [206, 95] width 95 height 10
type input "Your Choice Of Size"
type input "إختيارك من الحجم"
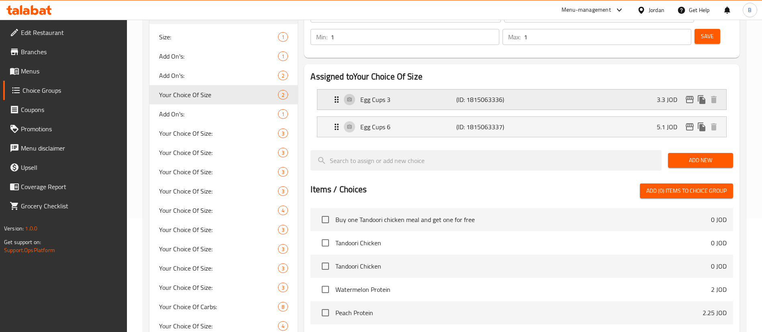
click at [687, 95] on icon "edit" at bounding box center [690, 100] width 10 height 10
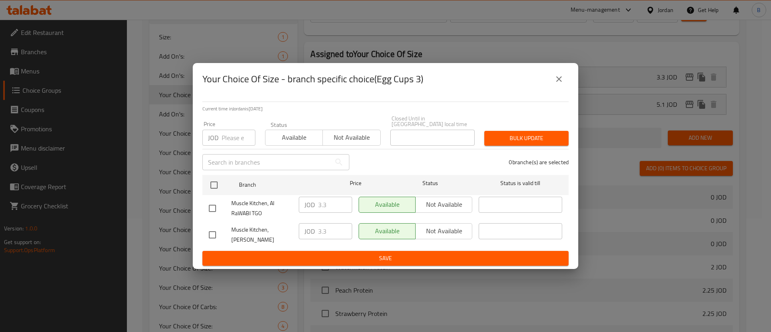
click at [559, 82] on icon "close" at bounding box center [559, 79] width 6 height 6
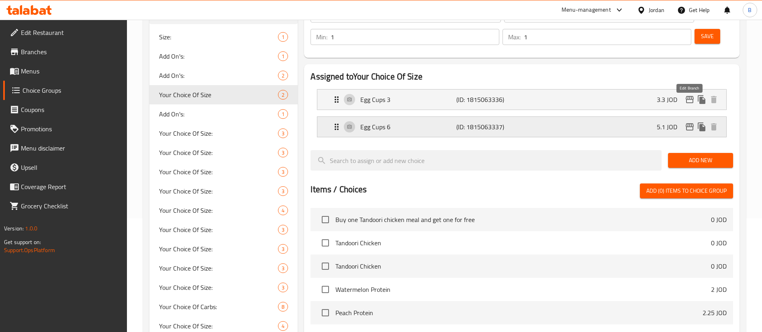
click at [687, 123] on icon "edit" at bounding box center [690, 126] width 8 height 7
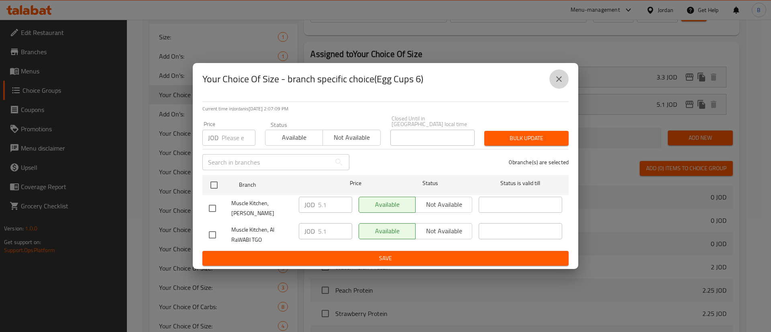
click at [560, 83] on icon "close" at bounding box center [559, 79] width 10 height 10
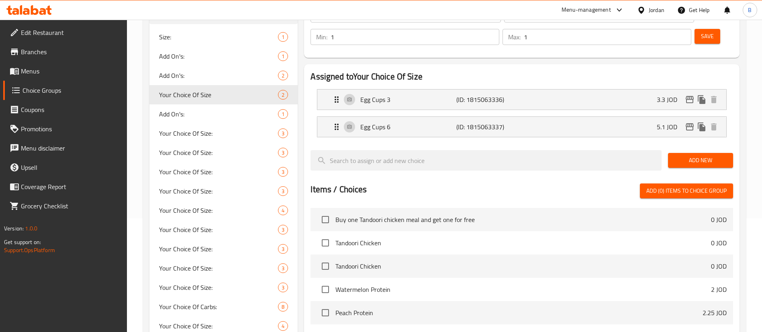
click at [34, 74] on span "Menus" at bounding box center [71, 71] width 100 height 10
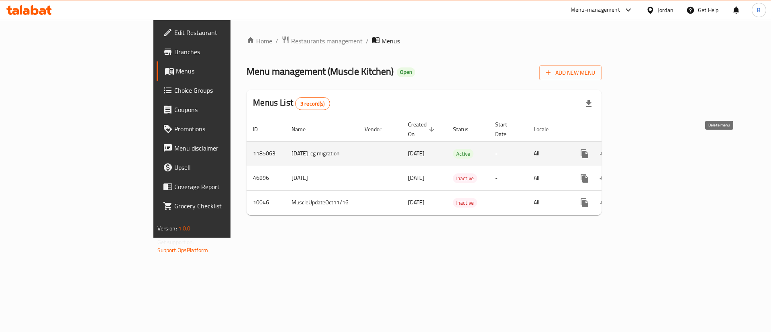
click at [653, 144] on div "enhanced table" at bounding box center [613, 153] width 77 height 19
click at [648, 149] on icon "enhanced table" at bounding box center [643, 154] width 10 height 10
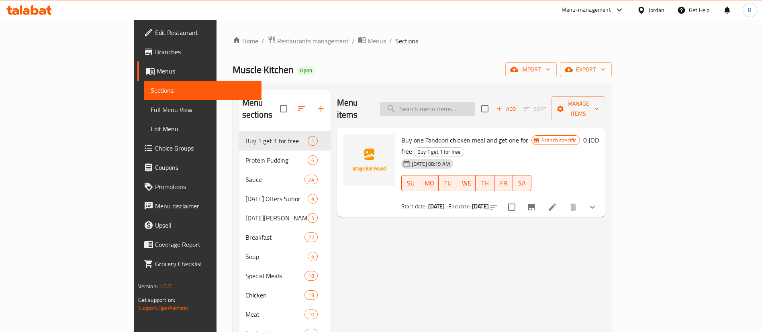
click at [475, 104] on input "search" at bounding box center [427, 109] width 95 height 14
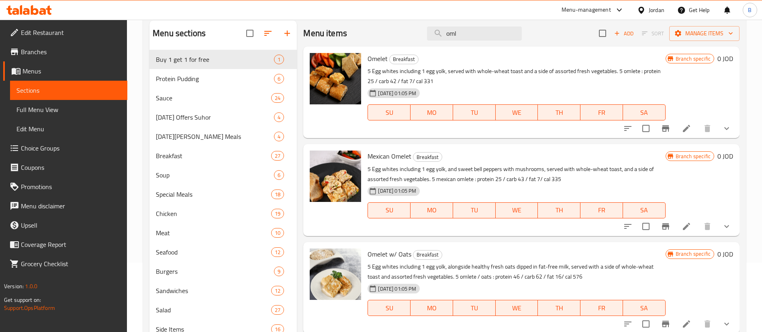
scroll to position [121, 0]
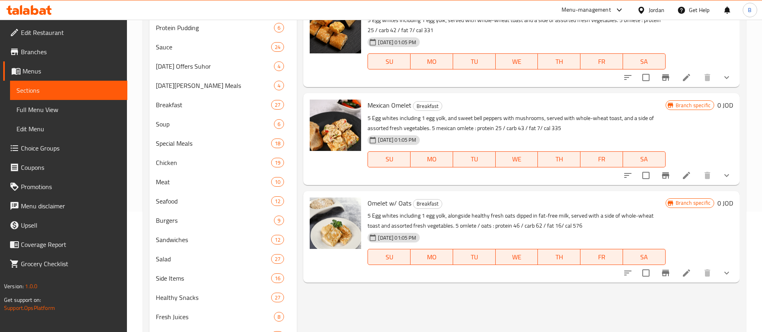
type input "oml"
click at [689, 278] on icon at bounding box center [687, 273] width 10 height 10
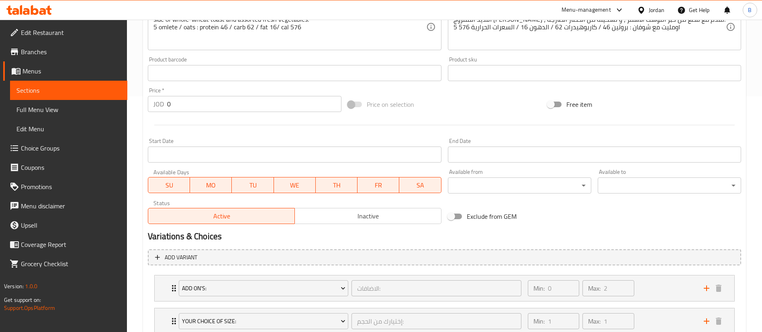
scroll to position [293, 0]
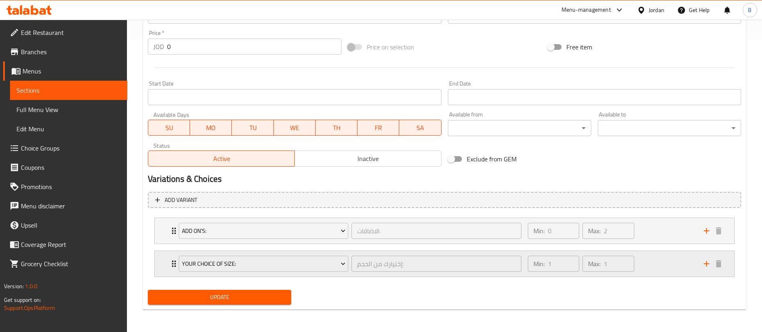
click at [665, 260] on div "Min: 1 ​ Max: 1 ​" at bounding box center [611, 264] width 176 height 26
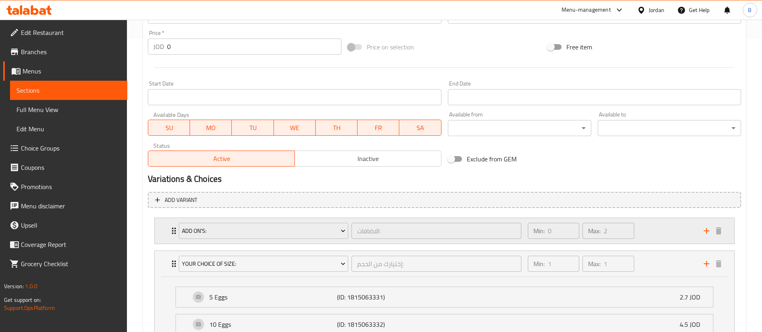
scroll to position [354, 0]
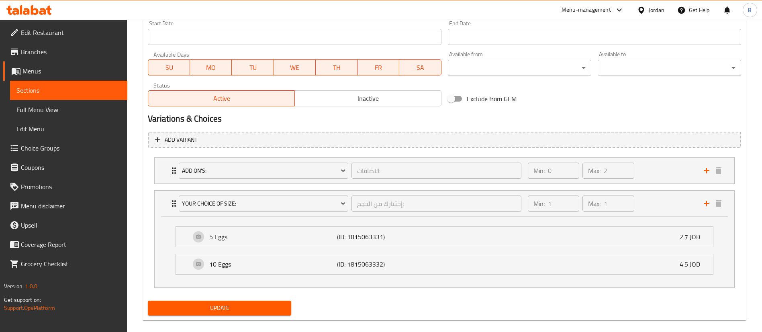
click at [64, 151] on span "Choice Groups" at bounding box center [71, 148] width 100 height 10
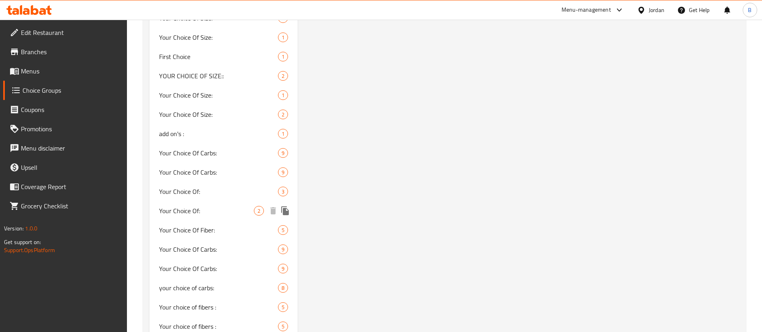
scroll to position [594, 0]
click at [283, 131] on icon "duplicate" at bounding box center [285, 136] width 10 height 10
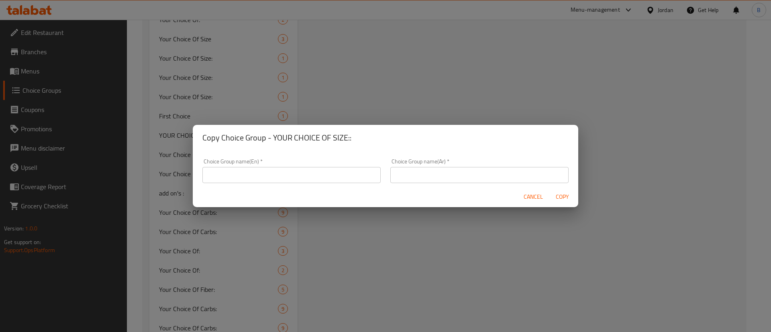
click at [341, 173] on input "text" at bounding box center [292, 175] width 178 height 16
type input "your choice of sizee//"
drag, startPoint x: 468, startPoint y: 177, endPoint x: 472, endPoint y: 183, distance: 7.2
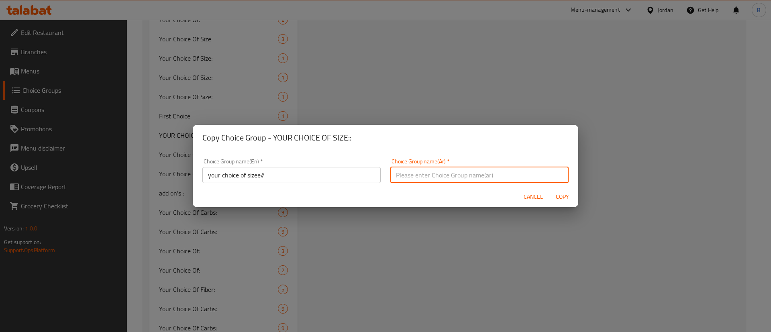
click at [468, 177] on input "text" at bounding box center [480, 175] width 178 height 16
type input "اختيارك للحجم"
click at [570, 195] on span "Copy" at bounding box center [562, 197] width 19 height 10
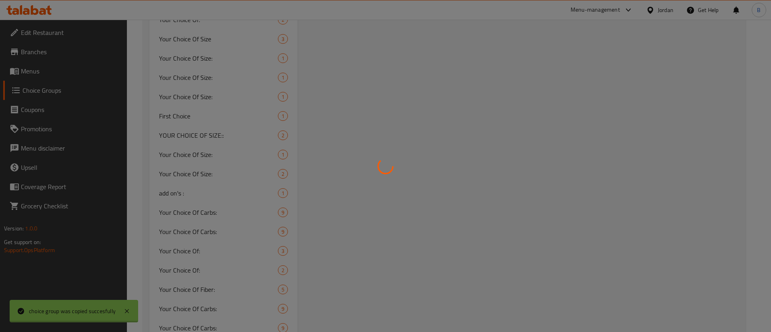
type input "your choice of sizee//"
type input "اختيارك للحجم"
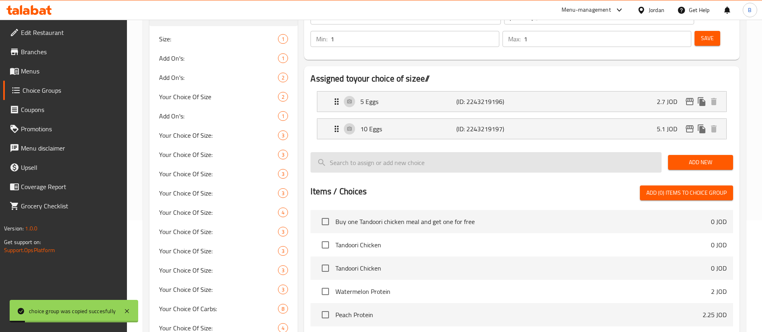
scroll to position [0, 0]
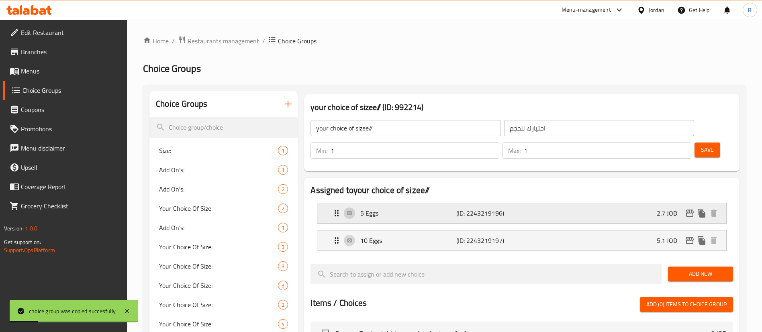
click at [564, 203] on div "5 Eggs (ID: 2243219196) 2.7 JOD" at bounding box center [524, 213] width 385 height 20
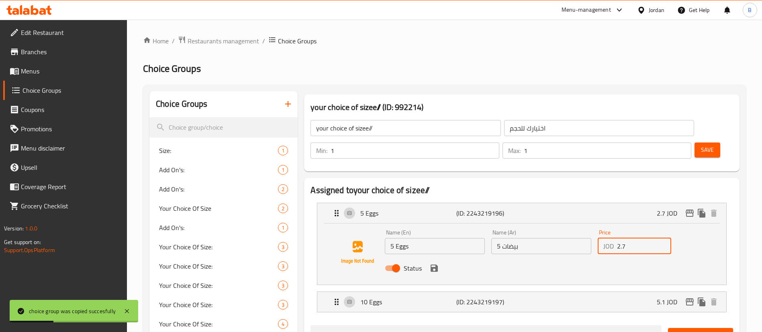
drag, startPoint x: 634, startPoint y: 224, endPoint x: 550, endPoint y: 220, distance: 84.5
click at [550, 227] on div "Name (En) 5 Eggs Name (En) Name (Ar) 5 بيضات Name (Ar) Price JOD 2.7 Price Stat…" at bounding box center [541, 253] width 319 height 53
click at [434, 265] on icon "save" at bounding box center [434, 268] width 7 height 7
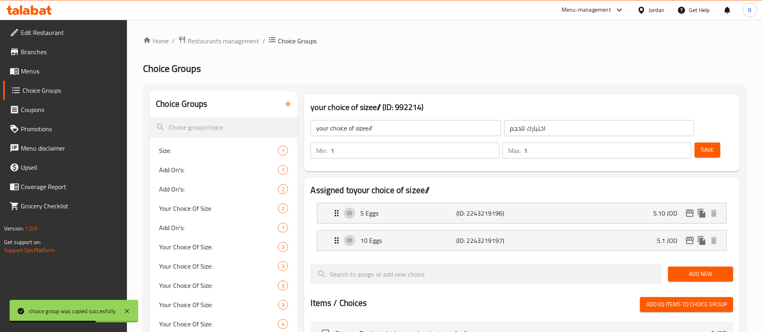
type input "5.10"
click at [695, 143] on button "Save" at bounding box center [708, 150] width 26 height 15
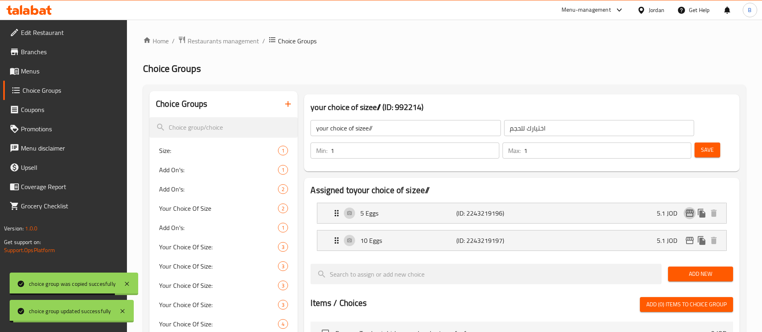
click at [688, 209] on icon "edit" at bounding box center [690, 214] width 10 height 10
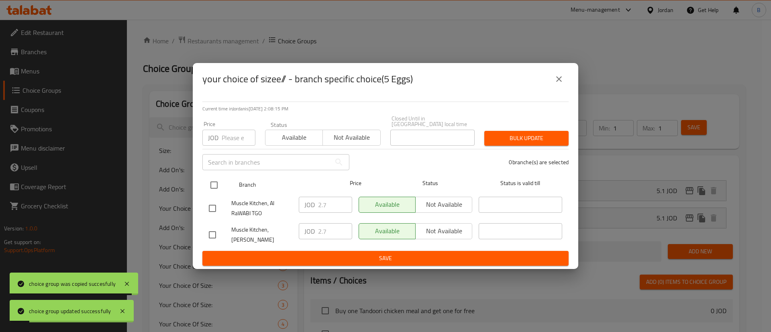
click at [208, 180] on input "checkbox" at bounding box center [214, 185] width 17 height 17
checkbox input "true"
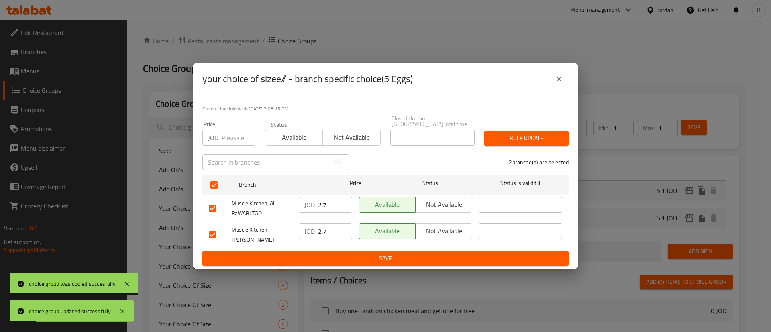
drag, startPoint x: 331, startPoint y: 196, endPoint x: 222, endPoint y: 196, distance: 108.9
click at [240, 196] on div "Muscle Kitchen, Al RaWABI TGO JOD 2.7 ​ Available Not available ​" at bounding box center [386, 209] width 360 height 30
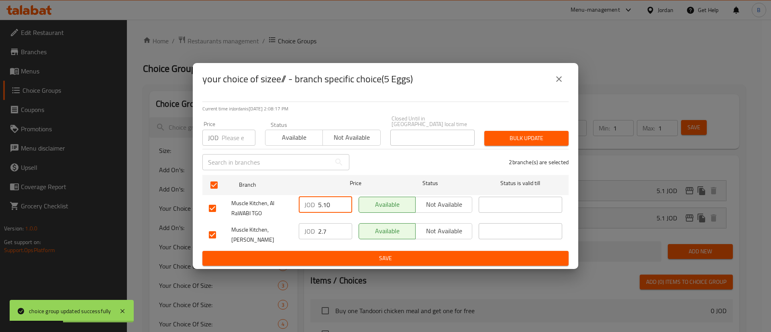
drag, startPoint x: 330, startPoint y: 209, endPoint x: 281, endPoint y: 209, distance: 49.0
click at [281, 209] on div "Muscle Kitchen, Al RaWABI TGO JOD 5.10 ​ Available Not available ​" at bounding box center [386, 209] width 360 height 30
type input "5.10"
drag, startPoint x: 328, startPoint y: 230, endPoint x: 282, endPoint y: 240, distance: 46.8
click at [290, 232] on div "Muscle Kitchen, [PERSON_NAME] JOD 2.7 ​ Available Not available ​" at bounding box center [386, 235] width 360 height 30
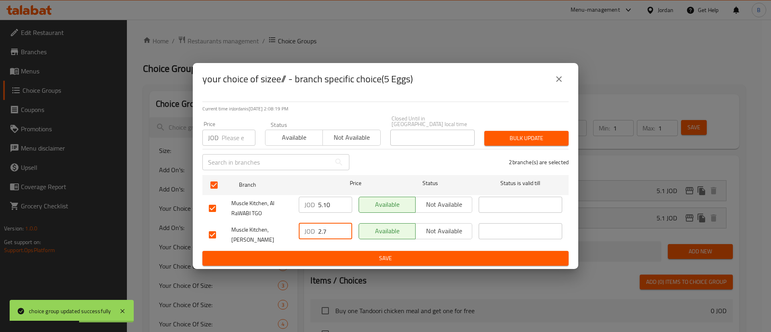
paste input "5.10"
type input "5.10"
click at [330, 254] on span "Save" at bounding box center [386, 259] width 354 height 10
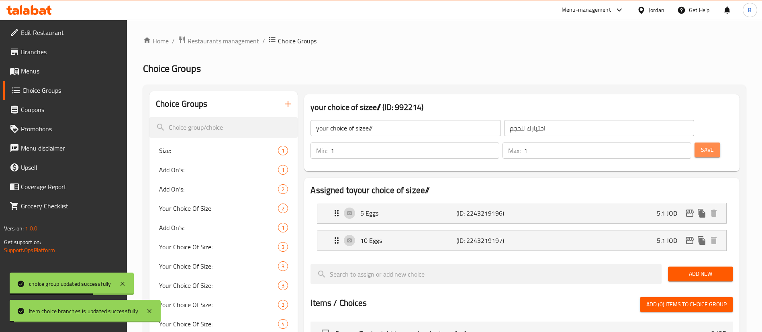
click at [701, 145] on span "Save" at bounding box center [707, 150] width 13 height 10
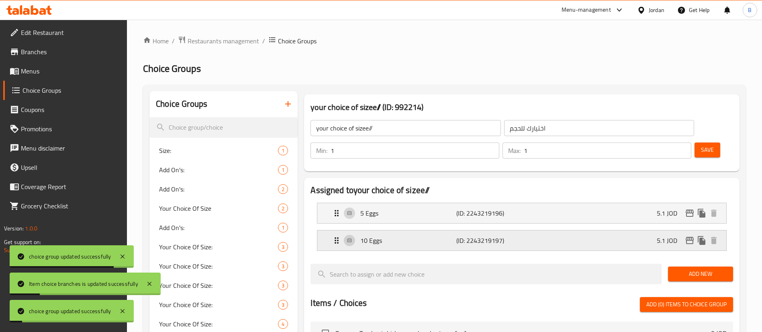
click at [610, 231] on div "10 Eggs (ID: 2243219197) 5.1 JOD" at bounding box center [524, 241] width 385 height 20
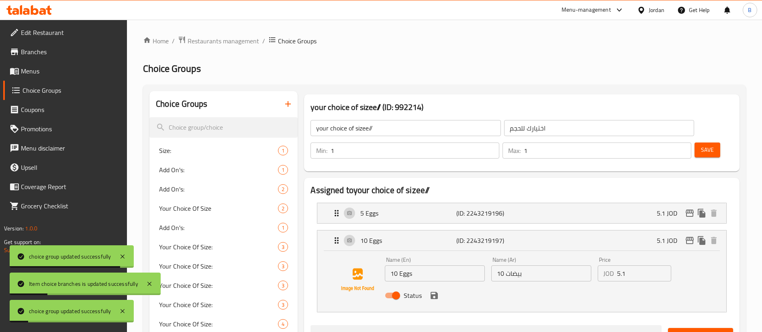
drag, startPoint x: 631, startPoint y: 248, endPoint x: 530, endPoint y: 251, distance: 101.3
click at [548, 254] on div "Name (En) 10 Eggs Name (En) Name (Ar) 10 بيضات Name (Ar) Price JOD 5.1 Price St…" at bounding box center [541, 280] width 319 height 53
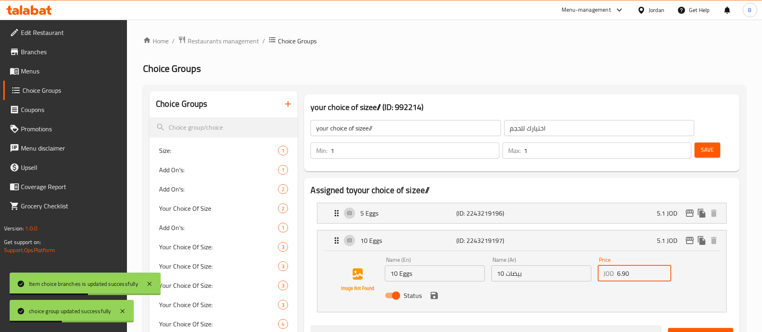
drag, startPoint x: 630, startPoint y: 249, endPoint x: 563, endPoint y: 247, distance: 67.1
click at [567, 254] on div "Name (En) 10 Eggs Name (En) Name (Ar) 10 بيضات Name (Ar) Price JOD 6.90 Price S…" at bounding box center [541, 280] width 319 height 53
click at [436, 292] on icon "save" at bounding box center [434, 295] width 7 height 7
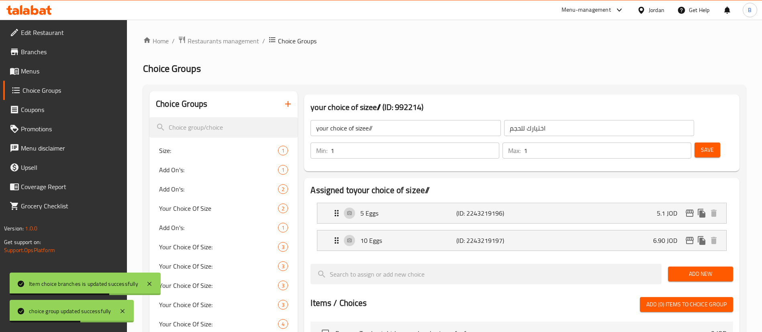
type input "6.90"
click at [695, 143] on button "Save" at bounding box center [708, 150] width 26 height 15
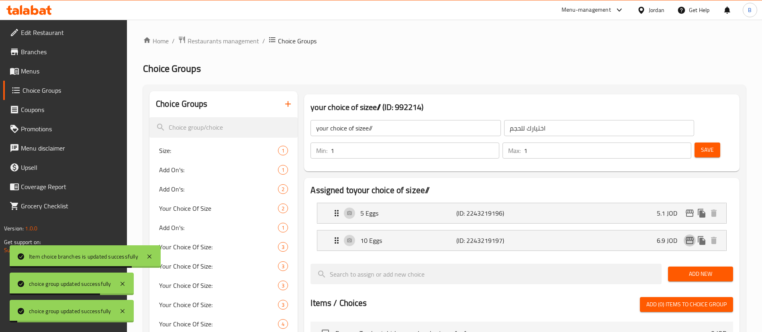
click at [689, 237] on icon "edit" at bounding box center [690, 240] width 8 height 7
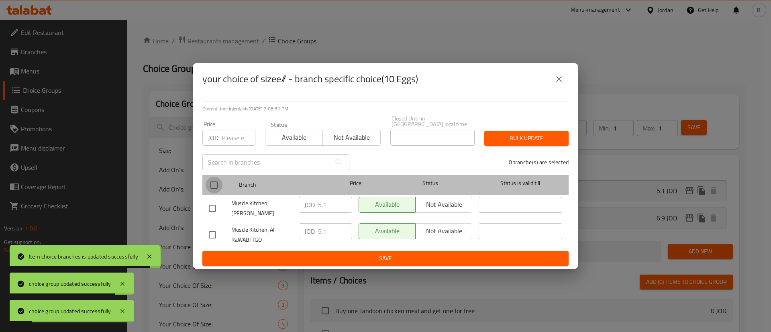
click at [217, 180] on input "checkbox" at bounding box center [214, 185] width 17 height 17
checkbox input "true"
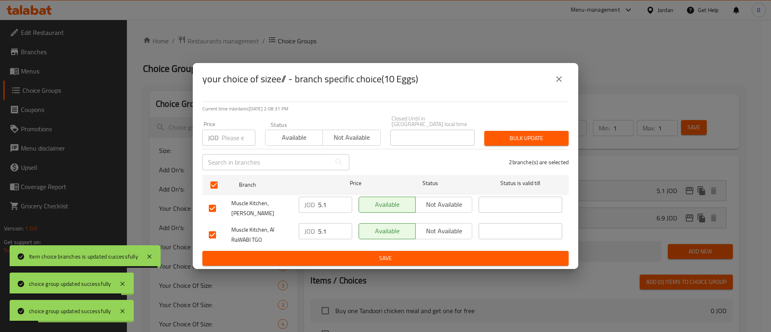
drag, startPoint x: 307, startPoint y: 201, endPoint x: 292, endPoint y: 214, distance: 19.4
click at [278, 202] on div "Muscle Kitchen, [PERSON_NAME] JOD 5.1 ​ Available Not available ​" at bounding box center [386, 209] width 360 height 30
paste input "6.90"
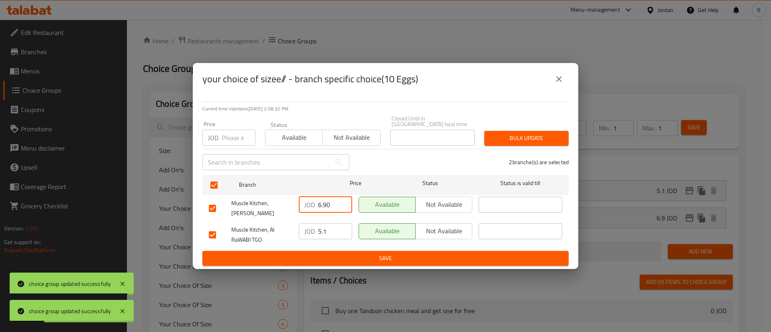
type input "6.90"
click at [291, 229] on div "Muscle Kitchen, Al RaWABI TGO JOD 5.1 ​ Available Not available ​" at bounding box center [386, 235] width 360 height 30
paste input "6.90"
type input "6.90"
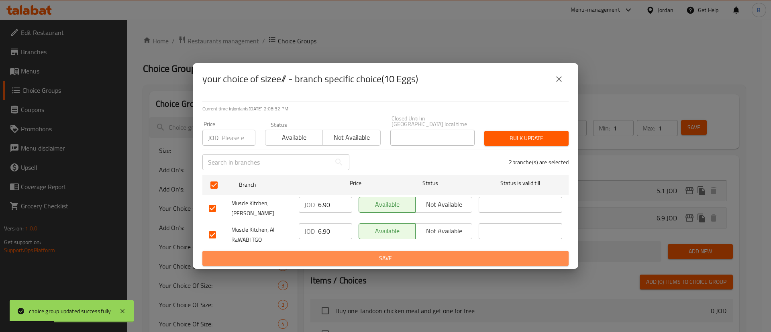
click at [342, 256] on span "Save" at bounding box center [386, 259] width 354 height 10
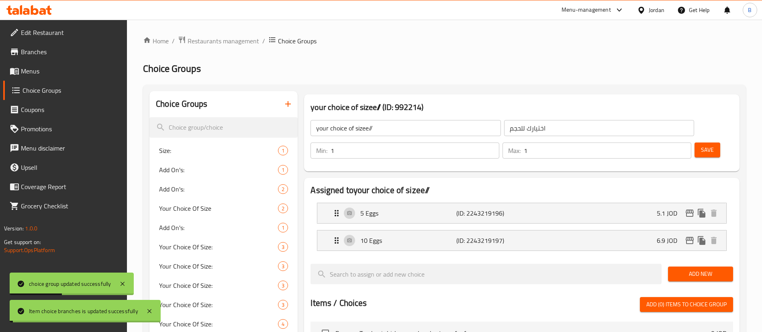
click at [695, 143] on button "Save" at bounding box center [708, 150] width 26 height 15
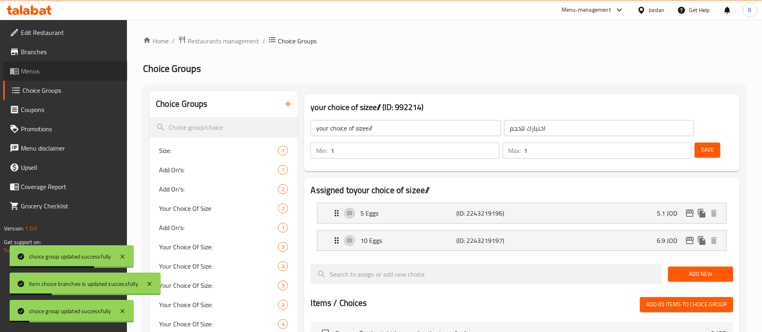
click at [37, 70] on span "Menus" at bounding box center [71, 71] width 100 height 10
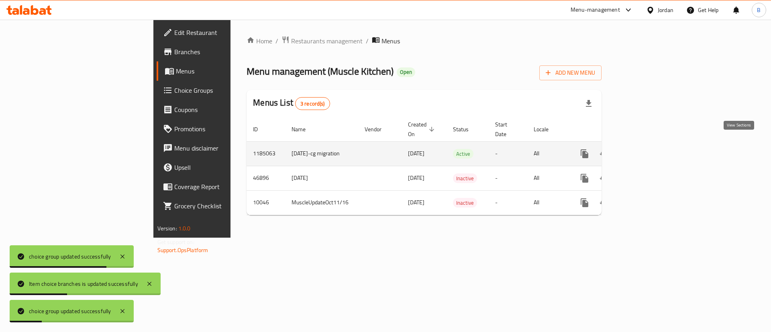
click at [648, 149] on icon "enhanced table" at bounding box center [643, 154] width 10 height 10
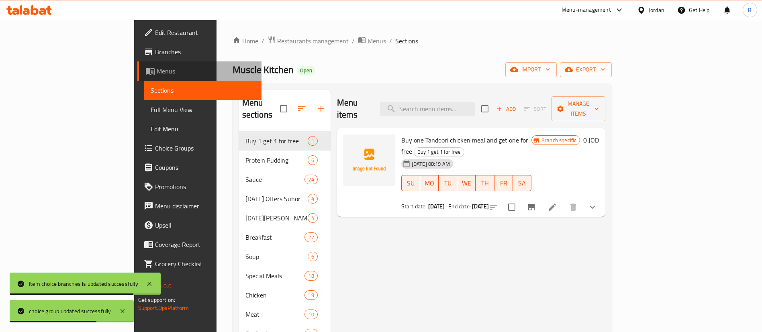
click at [157, 71] on span "Menus" at bounding box center [206, 71] width 98 height 10
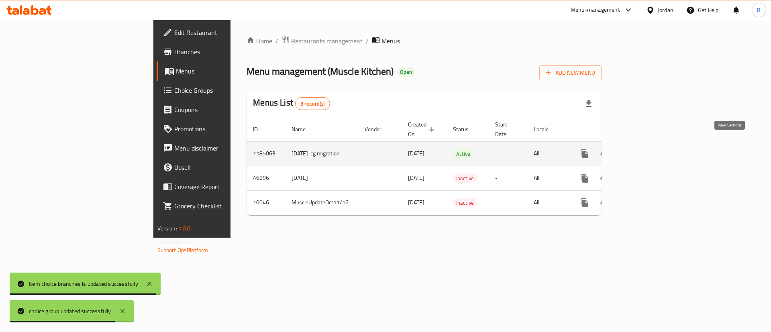
click at [648, 149] on icon "enhanced table" at bounding box center [643, 154] width 10 height 10
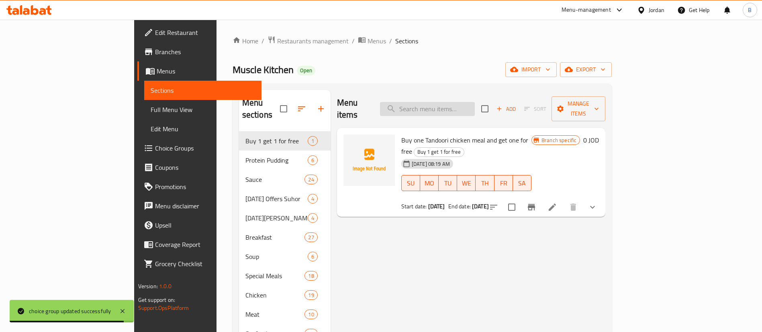
click at [475, 102] on input "search" at bounding box center [427, 109] width 95 height 14
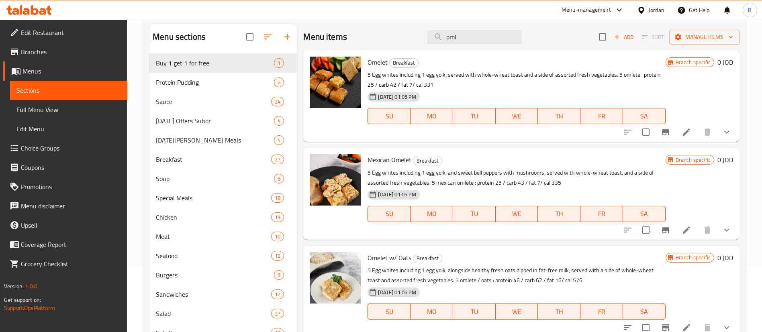
scroll to position [121, 0]
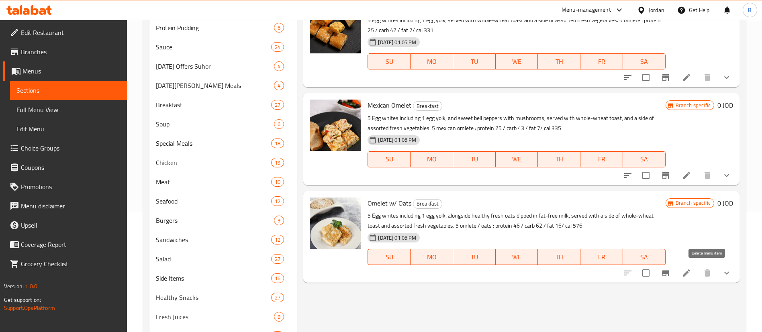
type input "oml"
click at [694, 273] on li at bounding box center [686, 273] width 23 height 14
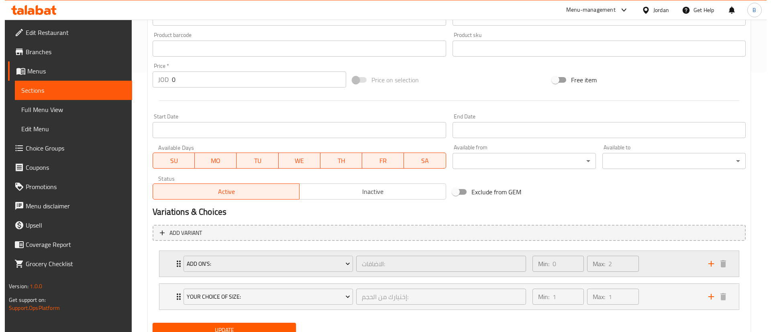
scroll to position [293, 0]
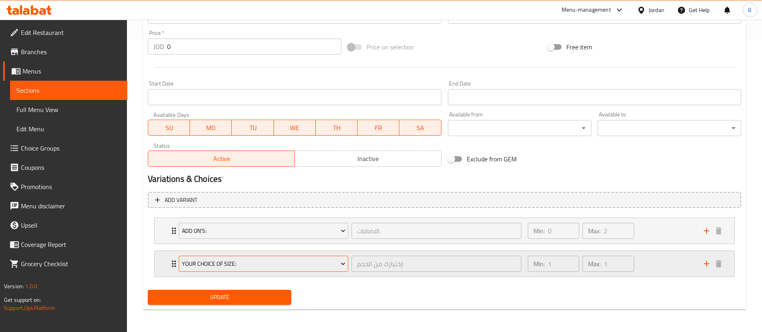
click at [293, 263] on span "Your Choice Of Size:" at bounding box center [264, 264] width 164 height 10
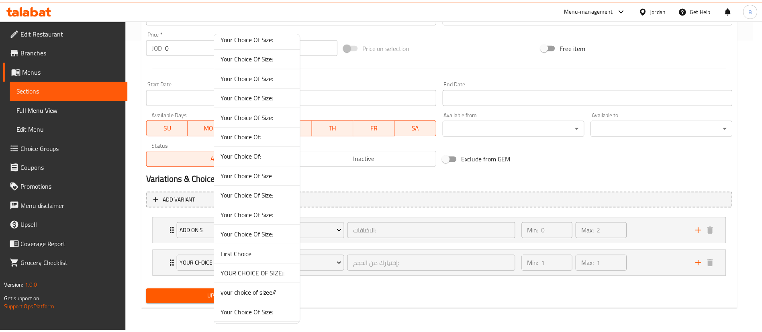
scroll to position [482, 0]
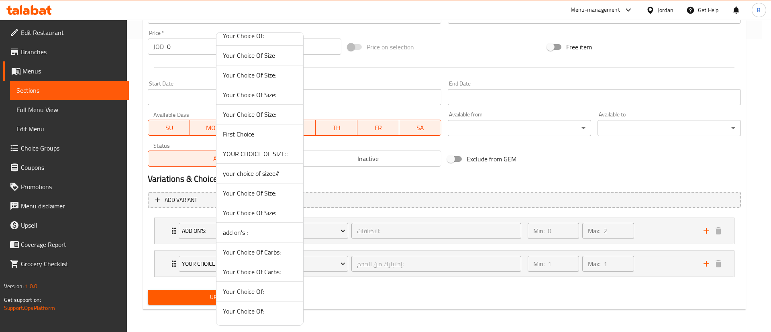
click at [274, 177] on span "your choice of sizee//" at bounding box center [260, 174] width 74 height 10
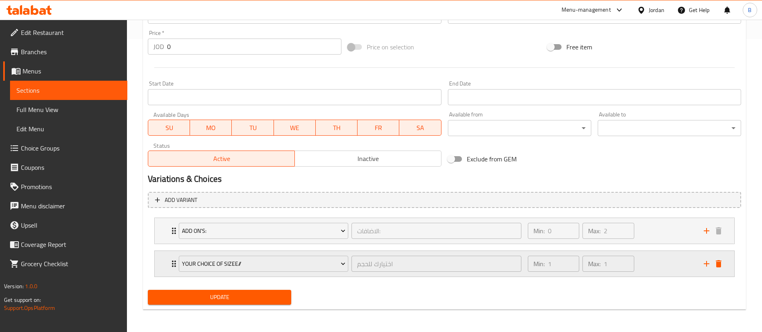
click at [659, 257] on div "Min: 1 ​ Max: 1 ​" at bounding box center [611, 264] width 176 height 26
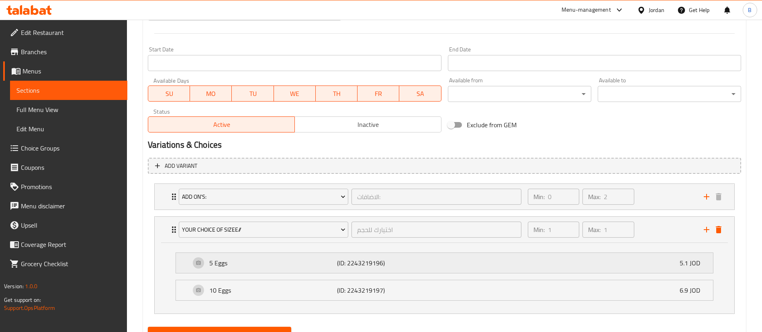
scroll to position [354, 0]
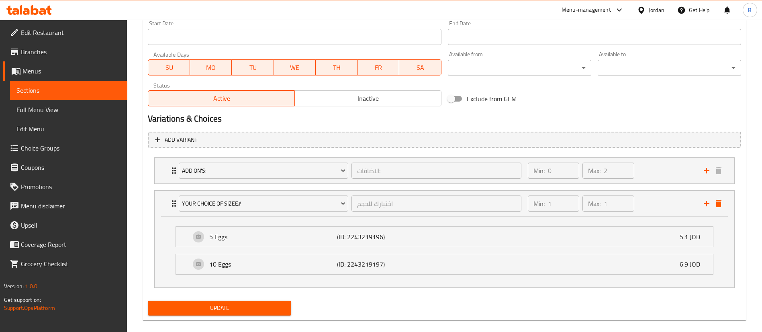
click at [223, 307] on span "Update" at bounding box center [219, 308] width 131 height 10
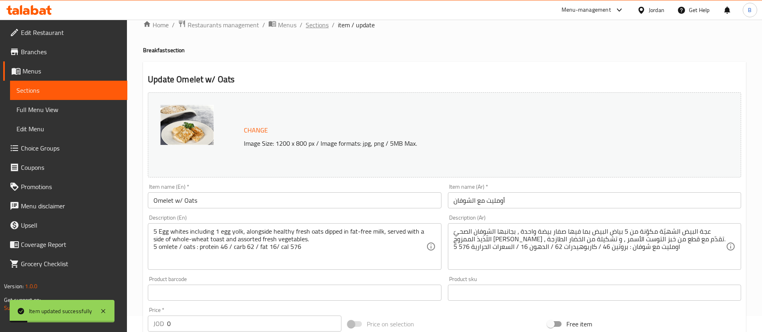
scroll to position [0, 0]
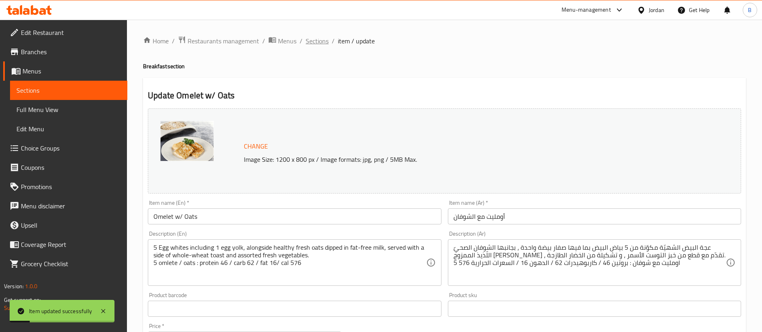
click at [314, 39] on span "Sections" at bounding box center [317, 41] width 23 height 10
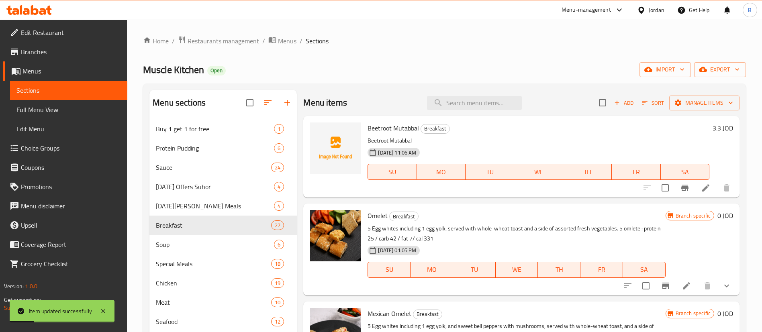
click at [473, 93] on div "Menu items Add Sort Manage items" at bounding box center [521, 103] width 436 height 26
click at [485, 116] on div "Beetroot Mutabbal Breakfast Beetroot Mutabbal [DATE] 11:06 AM SU MO TU WE TH FR…" at bounding box center [521, 157] width 436 height 82
click at [480, 99] on input "search" at bounding box center [474, 103] width 95 height 14
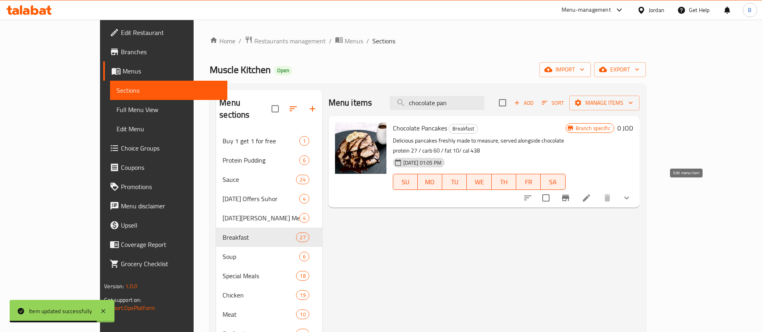
type input "chocolate pan"
click at [591, 193] on icon at bounding box center [587, 198] width 10 height 10
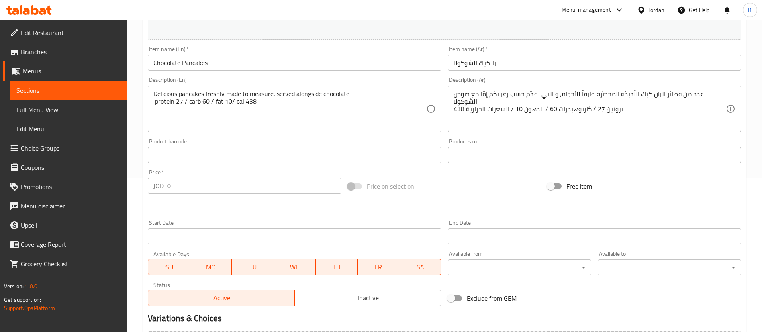
scroll to position [260, 0]
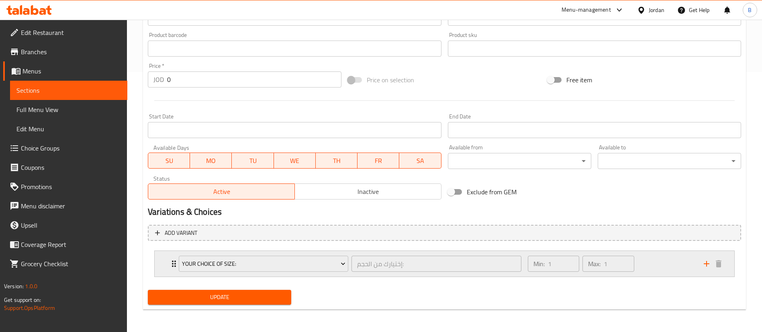
click at [647, 260] on div "Min: 1 ​ Max: 1 ​" at bounding box center [611, 264] width 176 height 26
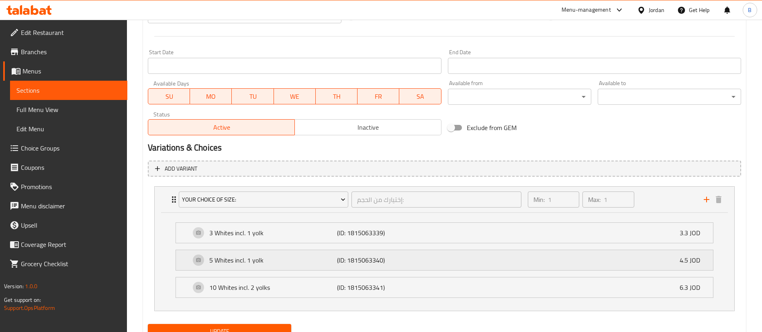
scroll to position [358, 0]
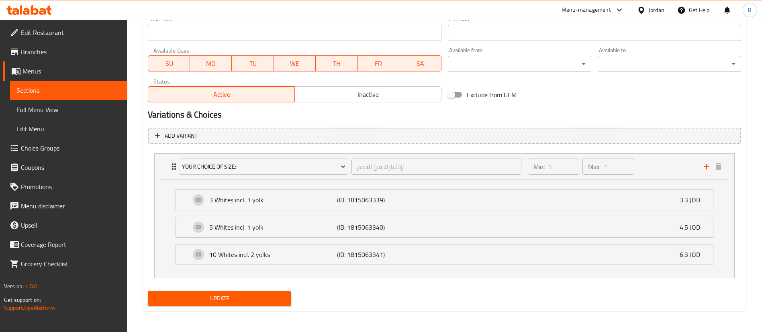
click at [85, 153] on span "Choice Groups" at bounding box center [71, 148] width 100 height 10
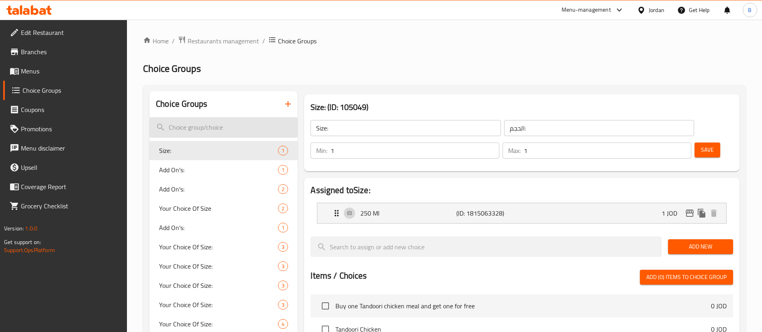
click at [230, 126] on input "search" at bounding box center [223, 127] width 148 height 20
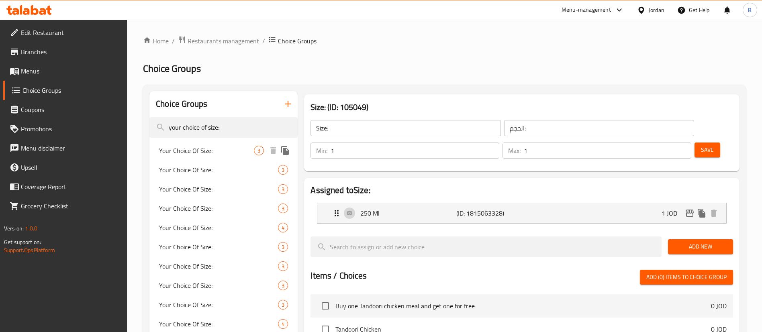
type input "your choice of size:"
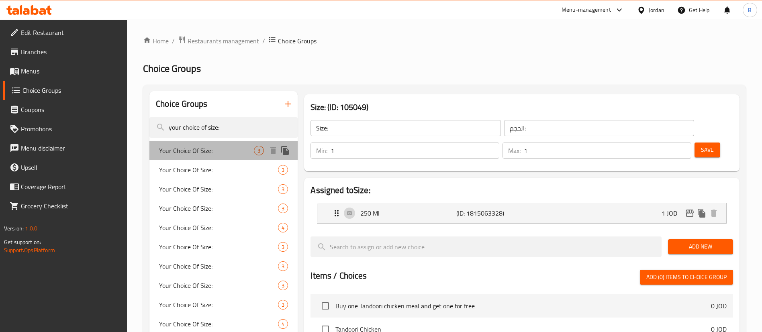
click at [215, 148] on span "Your Choice Of Size:" at bounding box center [206, 151] width 95 height 10
type input "Your Choice Of Size:"
type input "إختيارك من الحجم:"
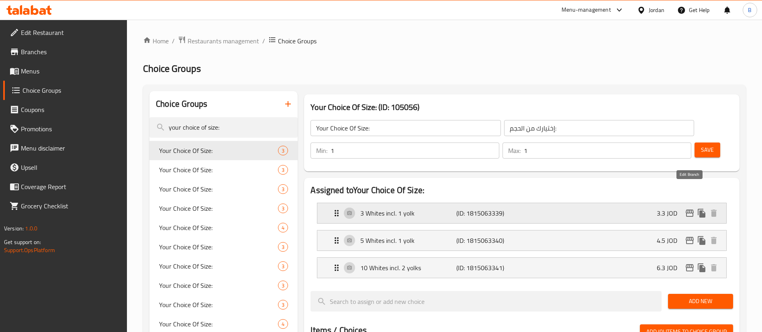
click at [689, 210] on icon "edit" at bounding box center [690, 213] width 8 height 7
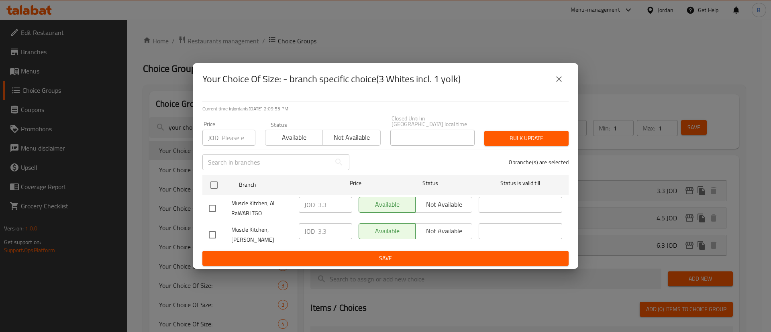
click at [554, 82] on icon "close" at bounding box center [559, 79] width 10 height 10
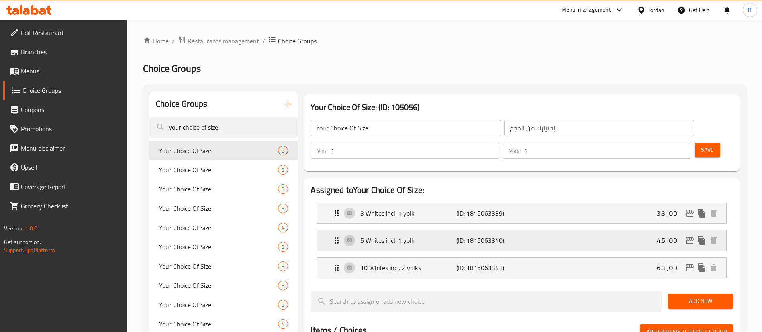
click at [690, 236] on icon "edit" at bounding box center [690, 241] width 10 height 10
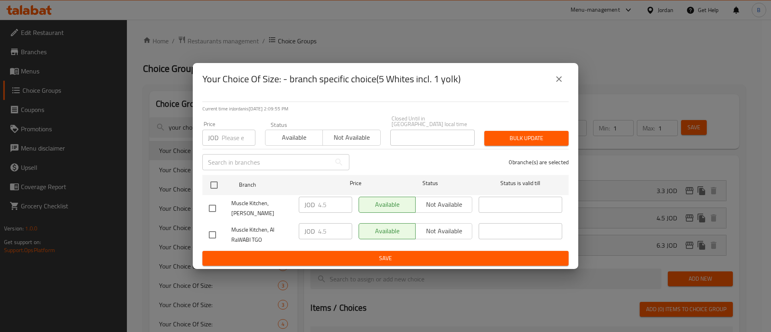
click at [561, 81] on icon "close" at bounding box center [559, 79] width 10 height 10
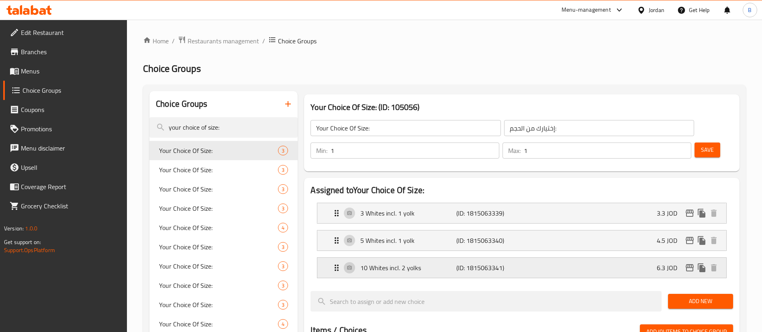
click at [689, 264] on icon "edit" at bounding box center [690, 267] width 8 height 7
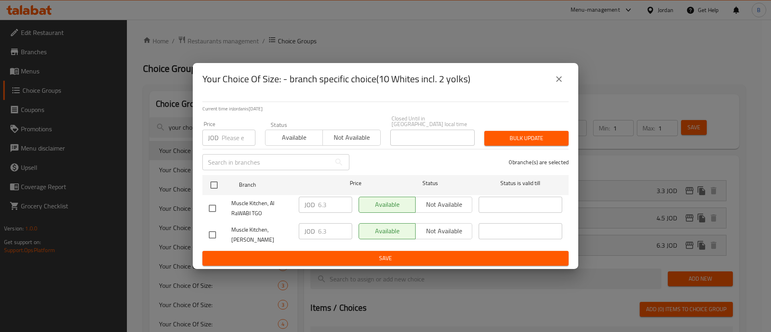
click at [560, 79] on icon "close" at bounding box center [559, 79] width 10 height 10
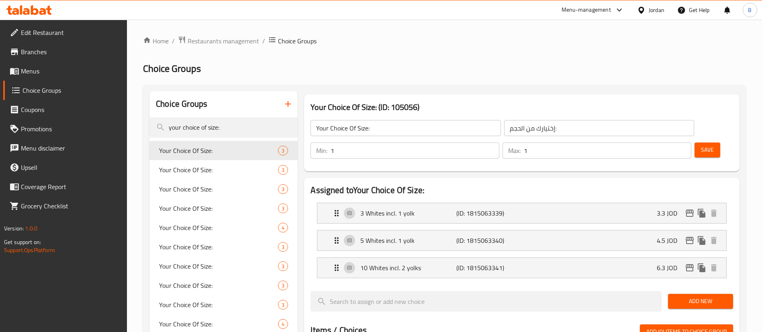
click at [57, 75] on span "Menus" at bounding box center [71, 71] width 100 height 10
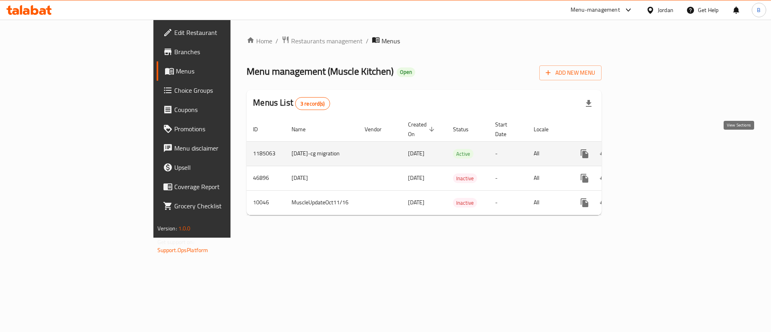
click at [646, 150] on icon "enhanced table" at bounding box center [642, 153] width 7 height 7
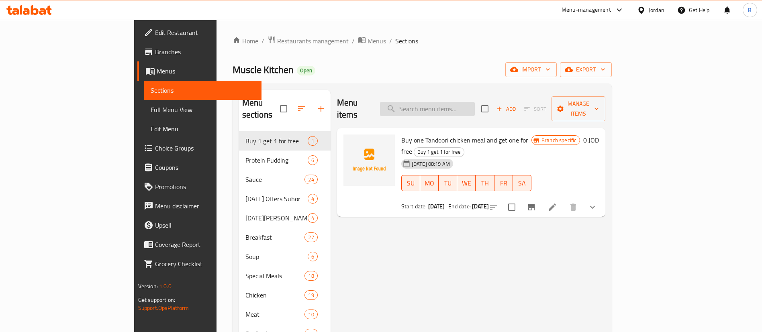
click at [475, 102] on input "search" at bounding box center [427, 109] width 95 height 14
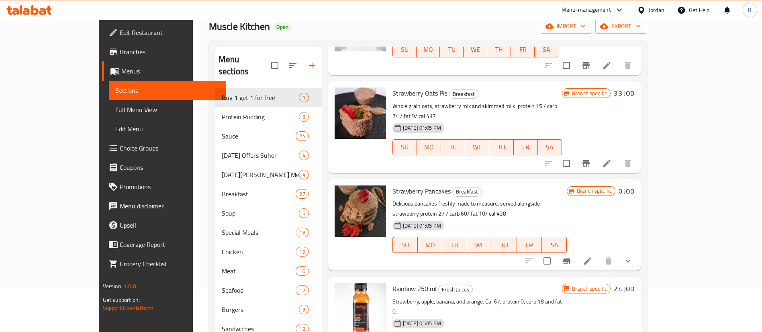
scroll to position [60, 0]
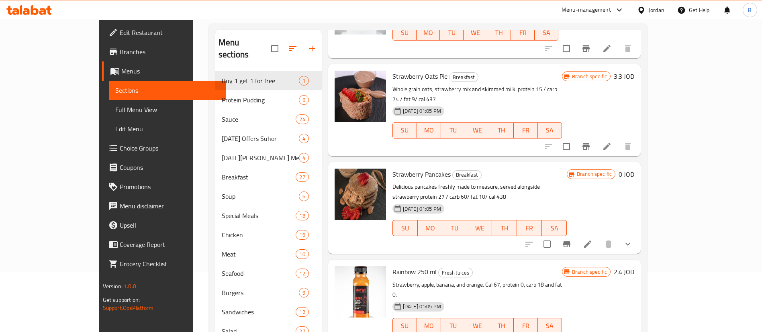
type input "strawb"
click at [593, 239] on icon at bounding box center [588, 244] width 10 height 10
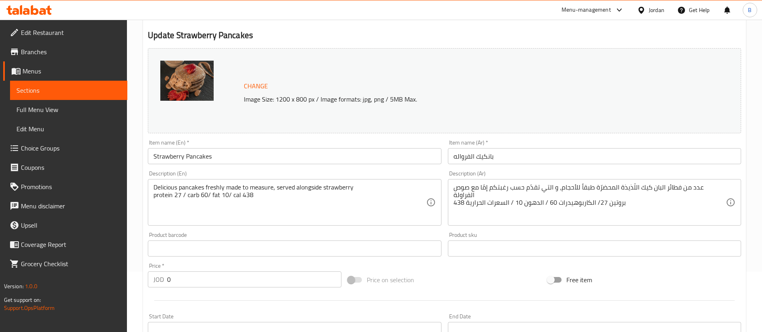
scroll to position [260, 0]
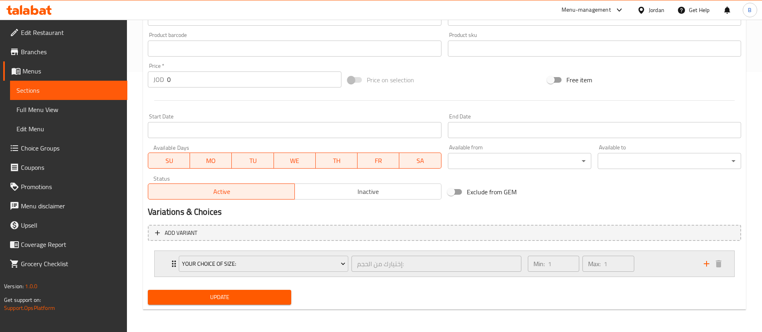
click at [655, 270] on div "Min: 1 ​ Max: 1 ​" at bounding box center [611, 264] width 176 height 26
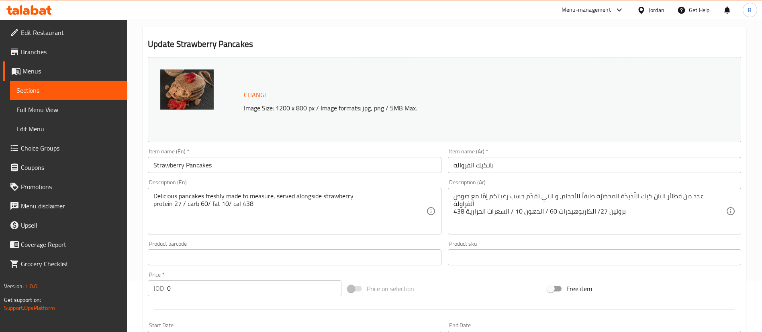
scroll to position [0, 0]
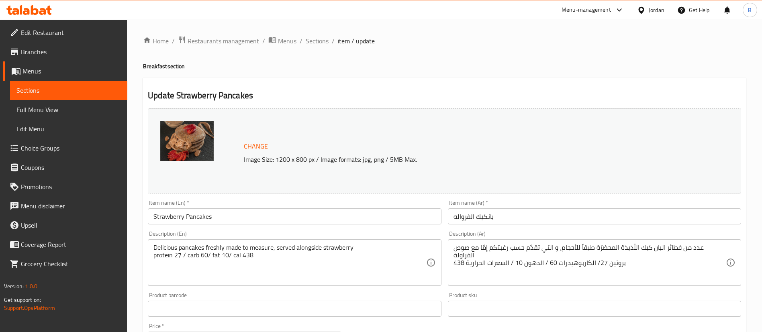
click at [315, 43] on span "Sections" at bounding box center [317, 41] width 23 height 10
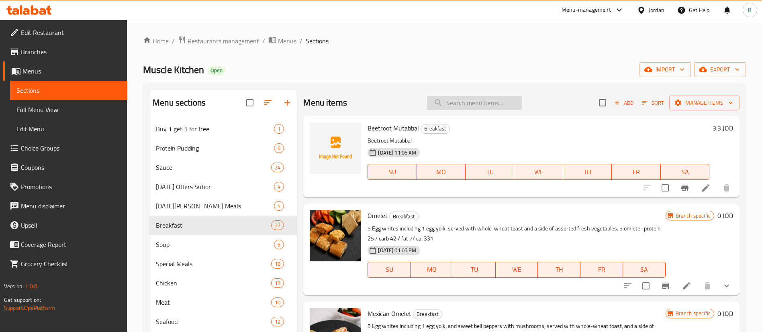
click at [459, 107] on input "search" at bounding box center [474, 103] width 95 height 14
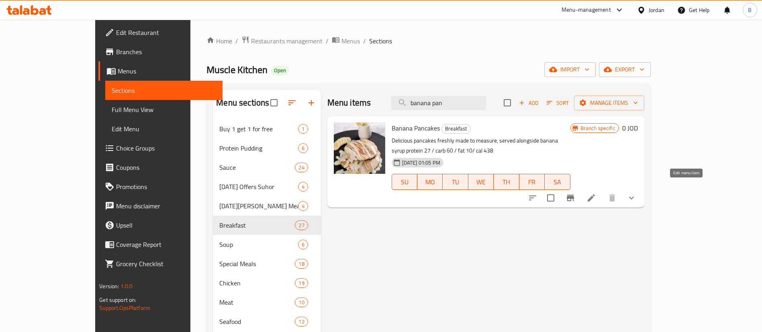
type input "banana pan"
click at [596, 193] on icon at bounding box center [592, 198] width 10 height 10
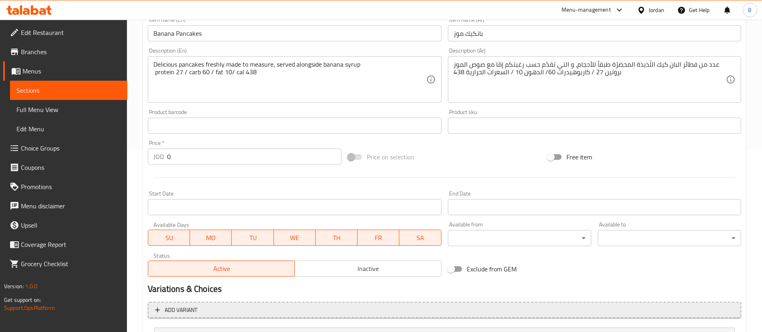
scroll to position [260, 0]
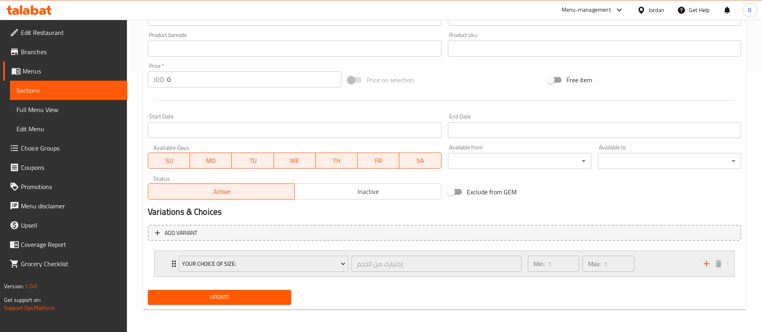
click at [673, 264] on div "Min: 1 ​ Max: 1 ​" at bounding box center [611, 264] width 176 height 26
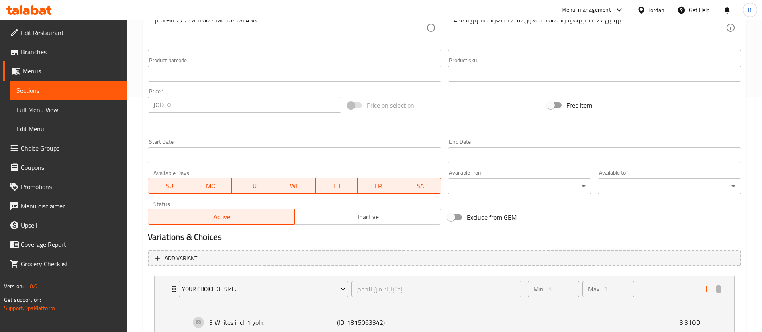
scroll to position [57, 0]
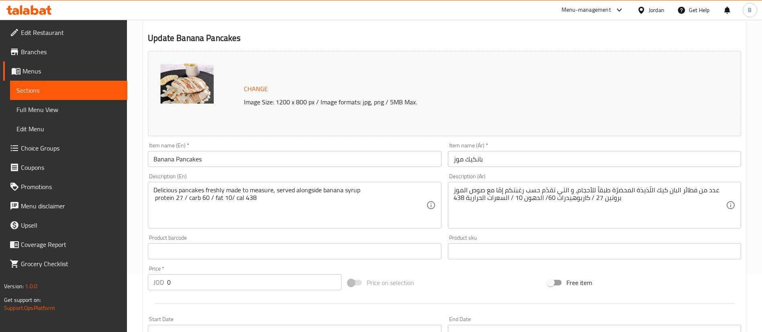
click at [52, 55] on span "Branches" at bounding box center [71, 52] width 100 height 10
